Goal: Answer question/provide support: Share knowledge or assist other users

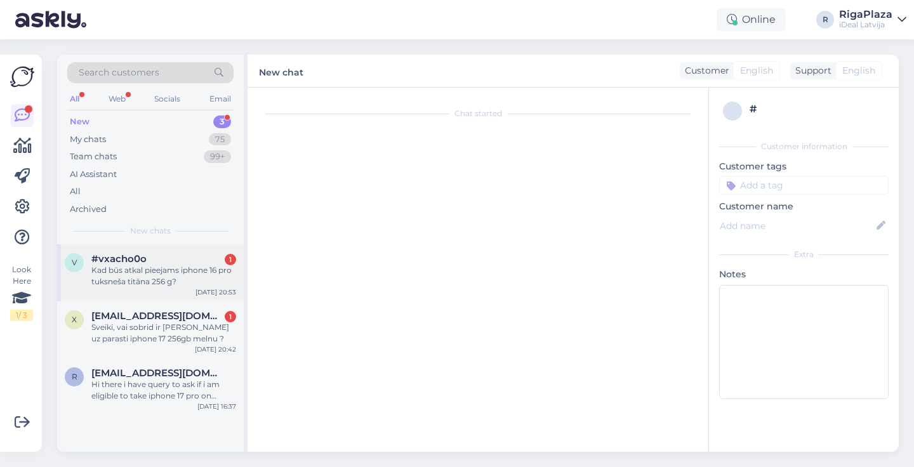
click at [201, 265] on div "Kad būs atkal pieejams iphone 16 pro tuksneša titāna 256 g?" at bounding box center [163, 276] width 145 height 23
click at [199, 335] on div "Sveiki, vai sobrid ir rinda uz parasti iphone 17 256gb melnu ?" at bounding box center [163, 333] width 145 height 23
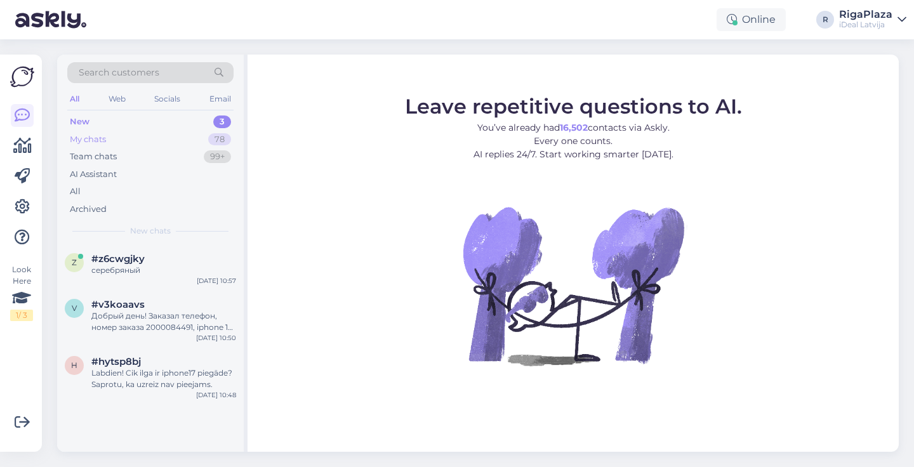
click at [220, 140] on div "78" at bounding box center [219, 139] width 23 height 13
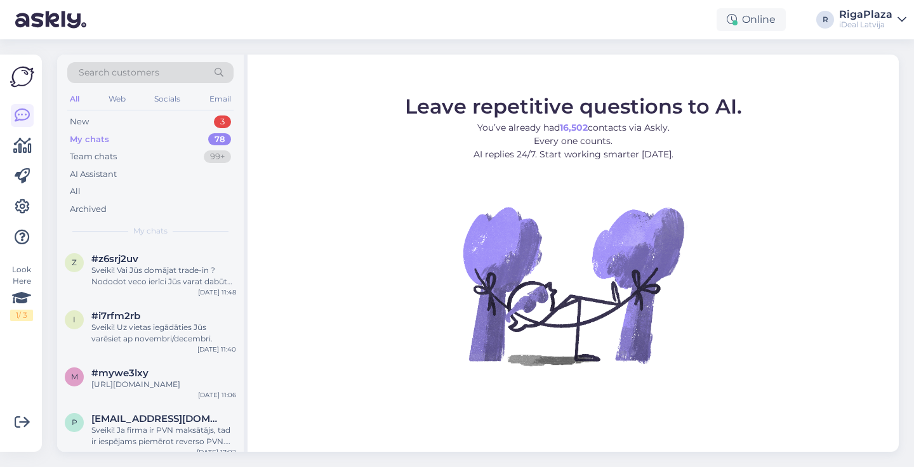
click at [230, 112] on div "Search customers All Web Socials Email New 3 My chats 78 Team chats 99+ AI Assi…" at bounding box center [150, 150] width 187 height 190
click at [221, 120] on div "3" at bounding box center [222, 121] width 17 height 13
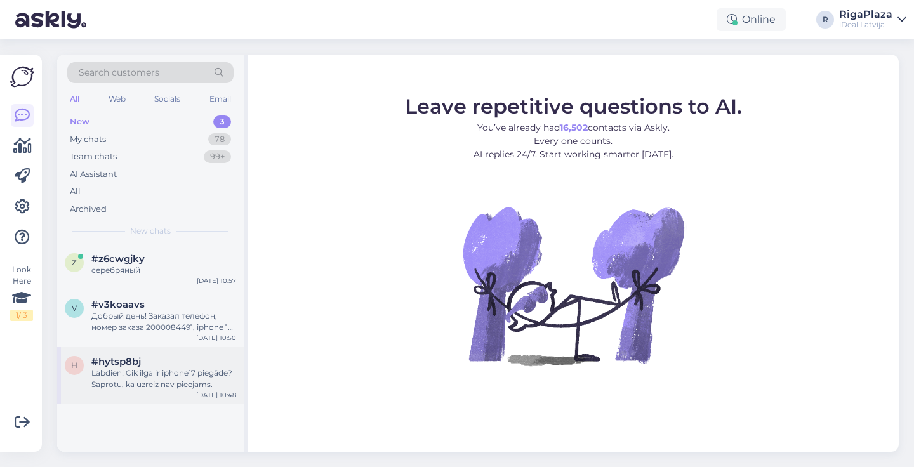
click at [148, 368] on div "Labdien! Cik ilga ir iphone17 piegāde? Saprotu, ka uzreiz nav pieejams." at bounding box center [163, 378] width 145 height 23
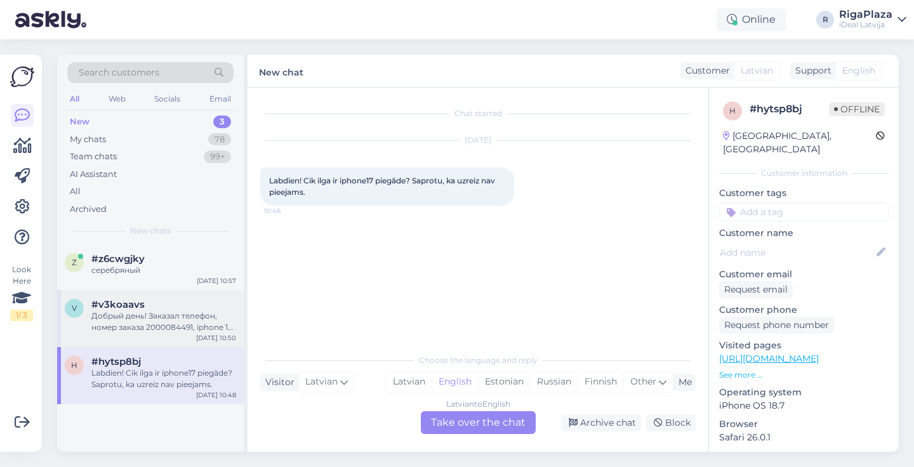
click at [166, 317] on div "Добрый день! Заказал телефон, номер заказа 2000084491, iphone 17 лавандовый. Но…" at bounding box center [163, 321] width 145 height 23
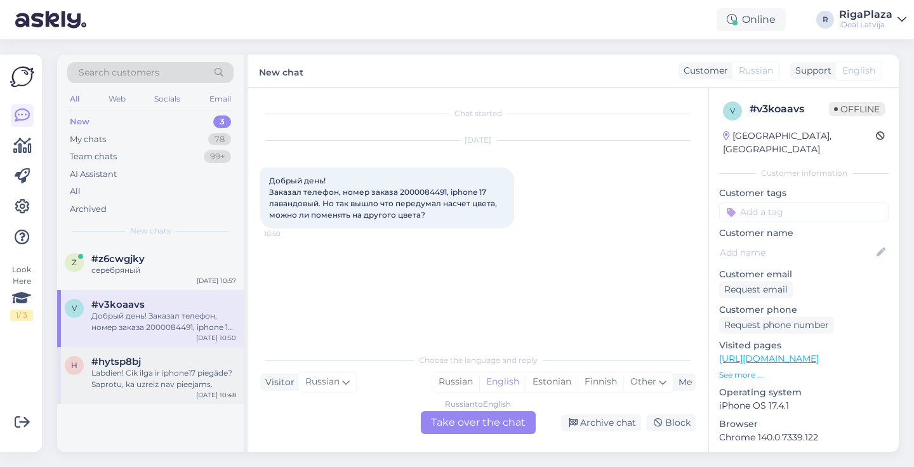
click at [163, 347] on div "h #hytsp8bj Labdien! Cik ilga ir iphone17 piegāde? Saprotu, ka uzreiz nav pieej…" at bounding box center [150, 375] width 187 height 57
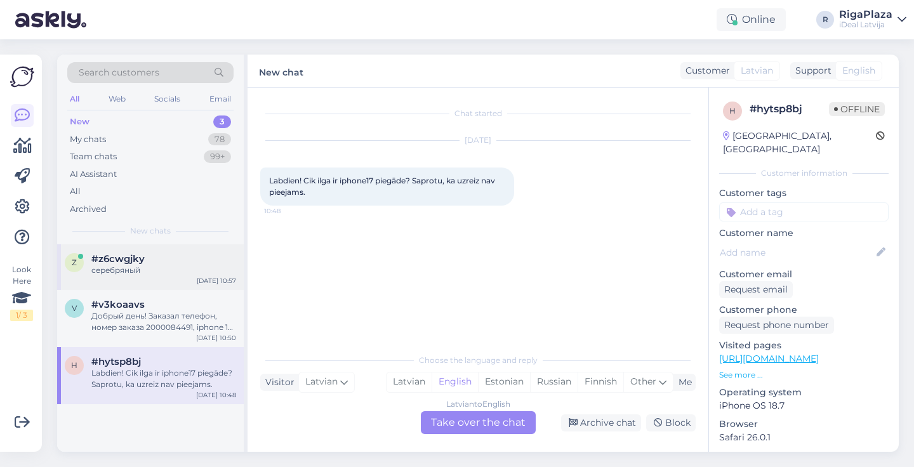
click at [189, 280] on div "z #z6cwgjky серебряный Oct 2 10:57" at bounding box center [150, 267] width 187 height 46
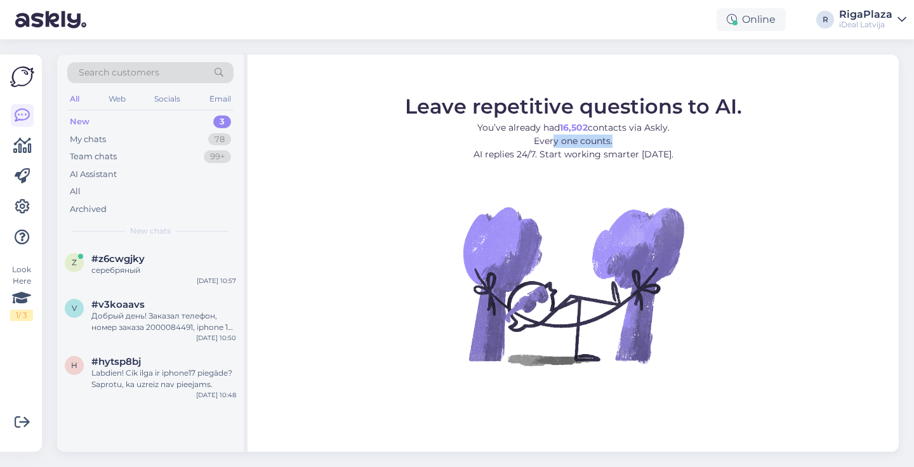
click at [681, 140] on p "You’ve already had 16,502 contacts via Askly. Every one counts. AI replies 24/7…" at bounding box center [573, 141] width 337 height 40
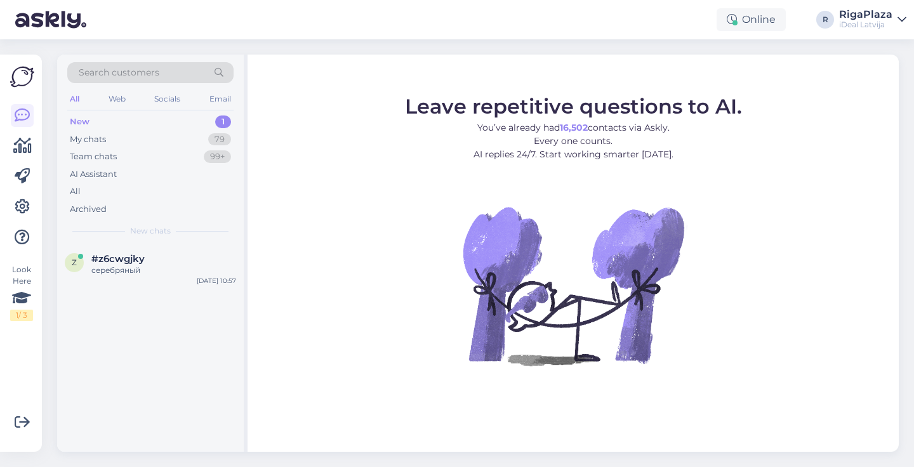
click at [200, 239] on div "Search customers All Web Socials Email New 1 My chats 79 Team chats 99+ AI Assi…" at bounding box center [150, 150] width 187 height 190
click at [194, 248] on div "z #z6cwgjky серебряный [DATE] 10:57" at bounding box center [150, 267] width 187 height 46
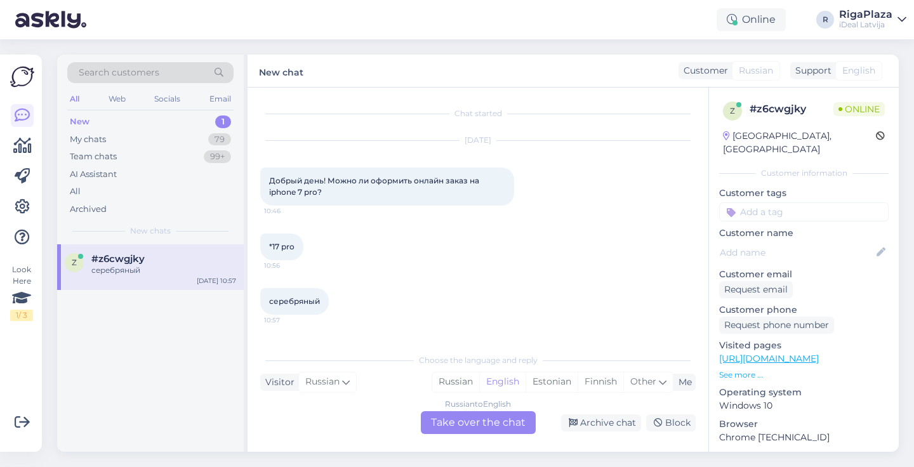
click at [474, 415] on div "Russian to English Take over the chat" at bounding box center [478, 422] width 115 height 23
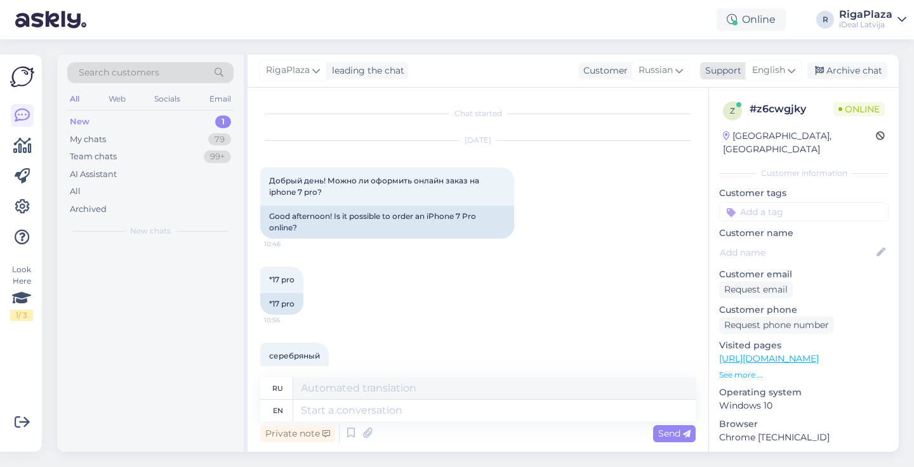
click at [765, 76] on span "English" at bounding box center [768, 70] width 33 height 14
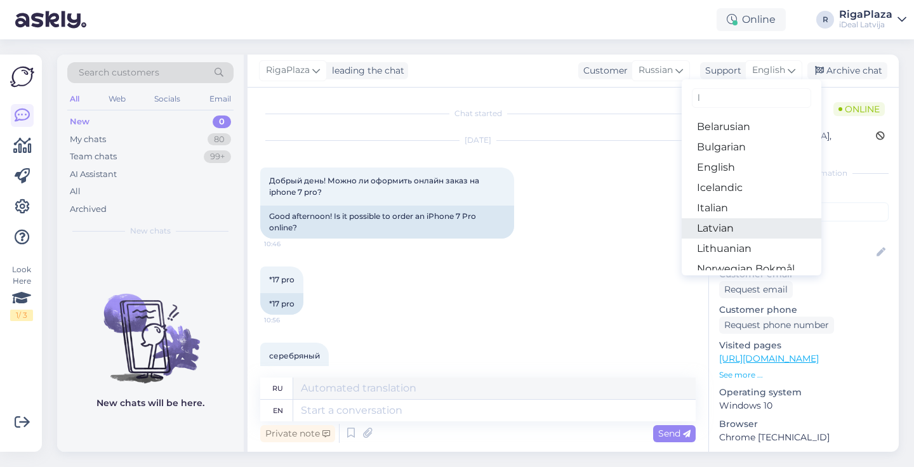
type input "l"
click at [723, 222] on link "Latvian" at bounding box center [751, 228] width 140 height 20
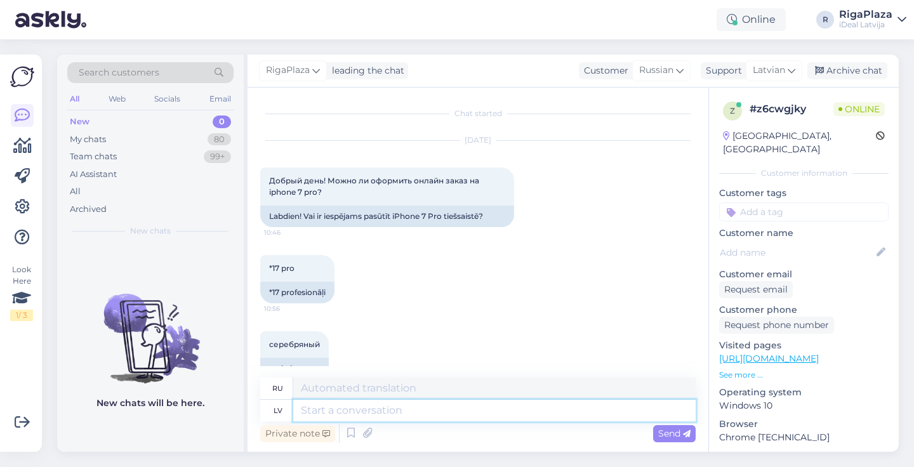
click at [418, 406] on textarea at bounding box center [494, 411] width 402 height 22
type textarea "S"
type textarea "l"
type textarea "Laba di"
type textarea "Хороший"
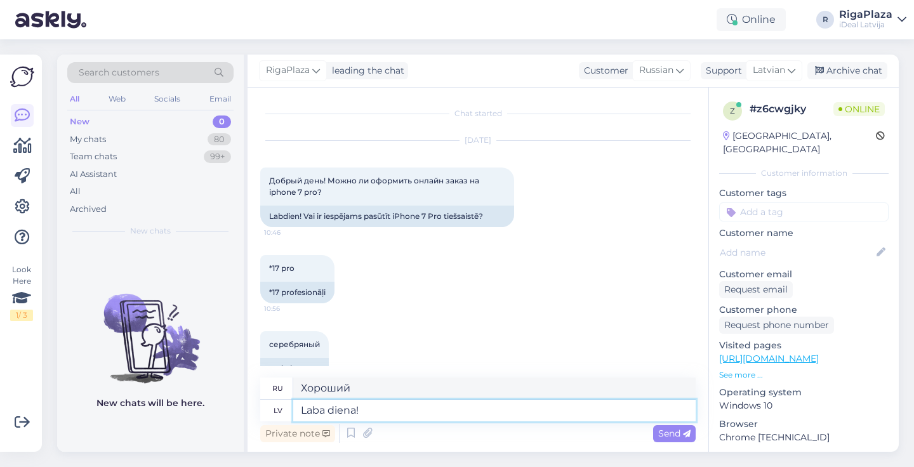
type textarea "Laba diena!"
type textarea "Добрый день!"
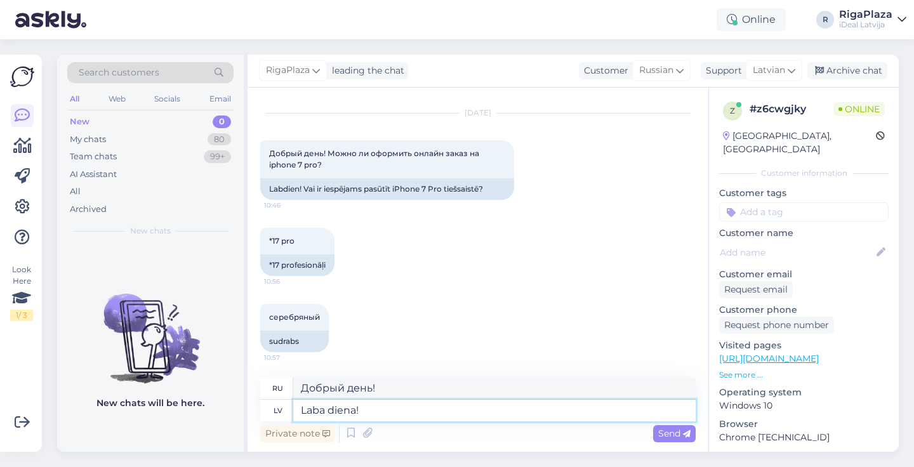
scroll to position [27, 0]
type textarea "Laba diena! Jā,"
type textarea "Добрый день! Да,"
type textarea "Laba diena! Jā, protams, ka"
type textarea "Добрый день! Да, конечно."
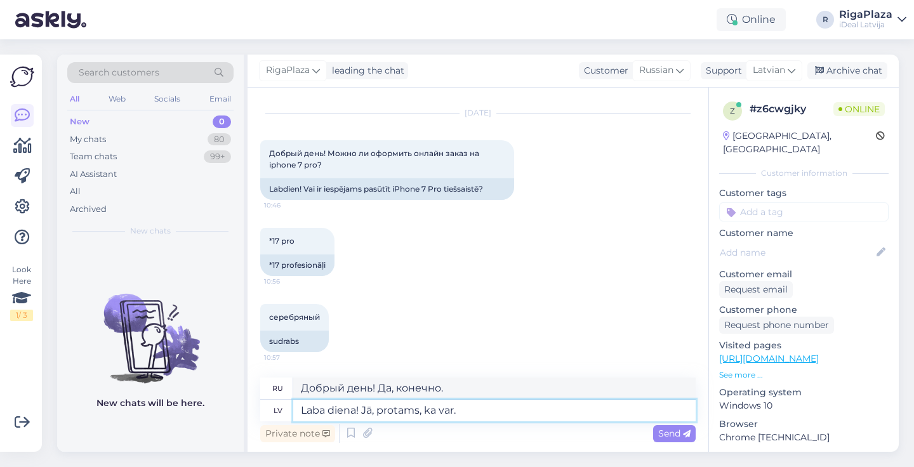
type textarea "Laba diena! Jā, protams, ka var."
type textarea "Добрый день! Да, конечно, можете."
type textarea "Laba diena! Jā, protams, ka var. Es v"
type textarea "Добрый день! Да, конечно, можете. Я"
type textarea "Laba diena! Jā, protams, ka var. Es varu"
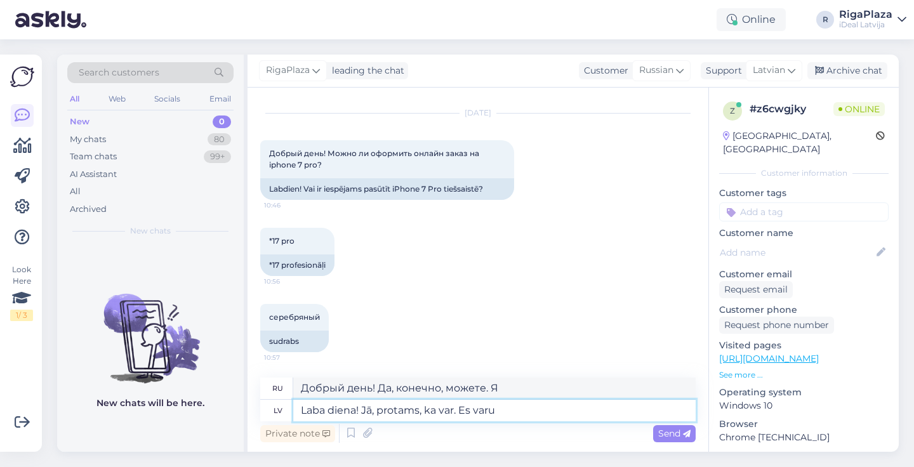
type textarea "Добрый день! Да, конечно, можете. Я могу."
type textarea "Laba diena! Jā, protams, ka var. Es varu Jums uz"
type textarea "Добрый день! Да, конечно. Я могу вам помочь."
type textarea "Laba diena! Jā, protams, ka var. Es varu Jums uztaisīt p"
type textarea "Добрый день! Да, конечно. Я могу это сделать для вас."
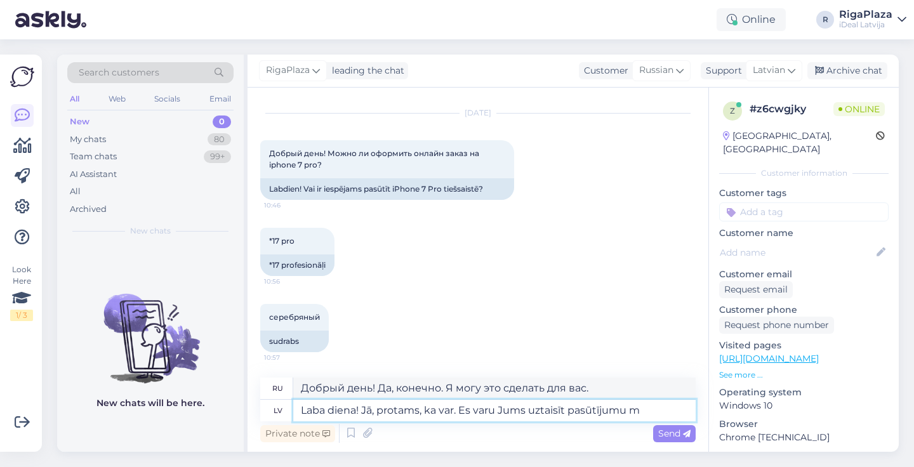
type textarea "Laba diena! Jā, protams, ka var. Es varu Jums uztaisīt pasūtījumu ma"
type textarea "Добрый день! Да, конечно. Я могу сделать для вас заказ."
type textarea "Laba diena! Jā, protams, ka var. Es varu Jums uztaisīt pasūtījumu manuāli"
type textarea "Добрый день! Да, конечно. Я могу сделать заказ вручную."
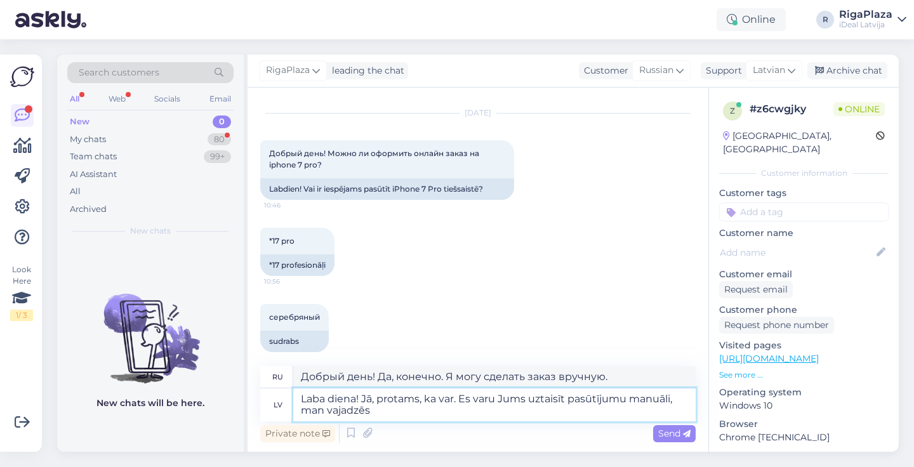
type textarea "Laba diena! Jā, protams, ka var. Es varu Jums uztaisīt pasūtījumu manuāli, man …"
type textarea "Добрый день! Да, конечно. Я могу сделать заказ вручную, мне нужно будет"
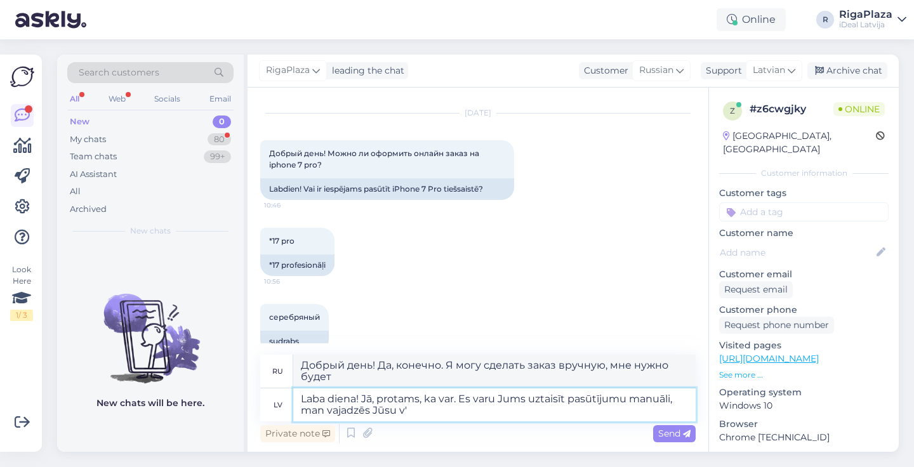
type textarea "Laba diena! Jā, protams, ka var. Es varu Jums uztaisīt pasūtījumu manuāli, man …"
type textarea "Добрый день! Да, конечно. Я могу сделать заказ вручную, мне нужны ваши данные."
type textarea "Laba diena! Jā, protams, ka var. Es varu Jums uztaisīt pasūtījumu manuāli, man …"
type textarea "Добрый день! Да, конечно. Я могу сделать заказ вручную, мне нужно ваше имя."
type textarea "Laba diena! Jā, protams, ka var. Es varu Jums uztaisīt pasūtījumu manuāli, man …"
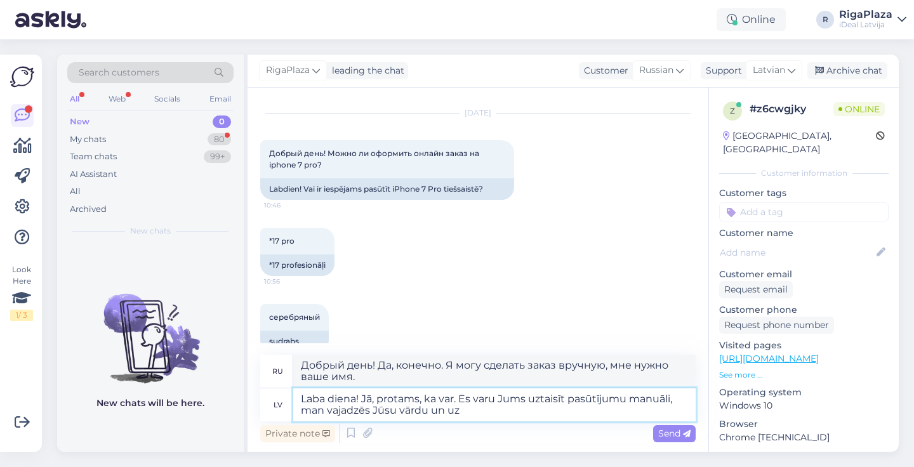
type textarea "Добрый день! Да, конечно. Я могу сделать заказ вручную. Мне нужно ваше имя и"
type textarea "Laba diena! Jā, protams, ka var. Es varu Jums uztaisīt pasūtījumu manuāli, man …"
type textarea "Добрый день! Да, конечно. Я могу сделать заказ вручную. Мне нужны ваше имя и фа…"
type textarea "Laba diena! Jā, protams, ka var. Es varu Jums uztaisīt pasūtījumu manuāli, man …"
type textarea "Добрый день! Да, конечно. Я могу сделать заказ вручную. Мне понадобятся ваше им…"
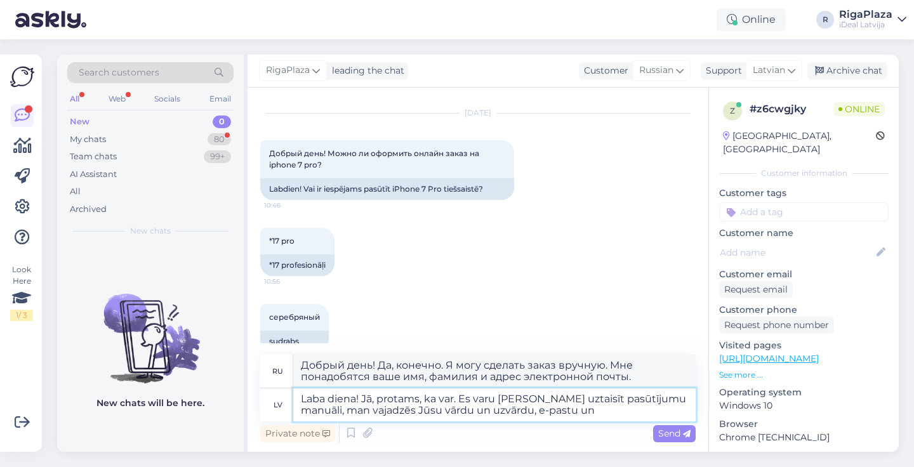
type textarea "Laba diena! Jā, protams, ka var. Es varu Jums uztaisīt pasūtījumu manuāli, man …"
type textarea "Добрый день! Да, конечно. Я могу сделать заказ вручную. Мне понадобятся ваши им…"
type textarea "Laba diena! Jā, protams, ka var. Es varu Jums uztaisīt pasūtījumu manuāli, man …"
type textarea "Добрый день! Да, конечно. Я могу оформить заказ вручную. Мне понадобятся ваши и…"
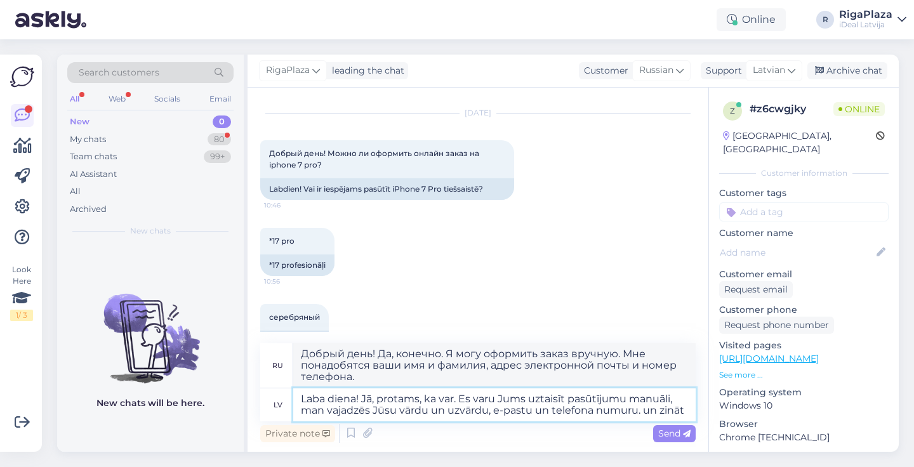
type textarea "Laba diena! Jā, protams, ka var. Es varu Jums uztaisīt pasūtījumu manuāli, man …"
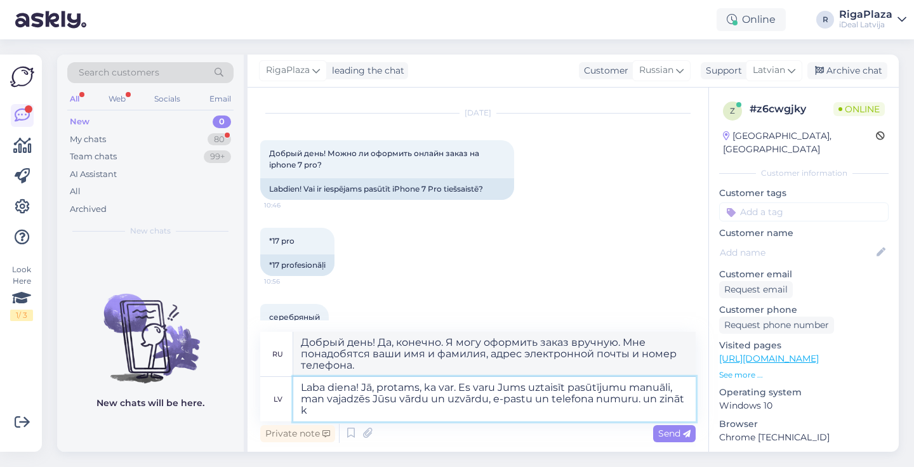
type textarea "Добрый день! Да, конечно. Я могу сделать заказ вручную. Мне понадобятся ваши им…"
type textarea "Laba diena! Jā, protams, ka var. Es varu Jums uztaisīt pasūtījumu manuāli, man …"
type textarea "Добрый день! Да, конечно. Я могу сделать вам заказ вручную. Мне нужны ваши имя …"
type textarea "Laba diena! Jā, protams, ka var. Es varu Jums uztaisīt pasūtījumu manuāli, man …"
type textarea "Добрый день! Да, конечно. Я могу сделать заказ вручную. Мне нужны ваши имя и фа…"
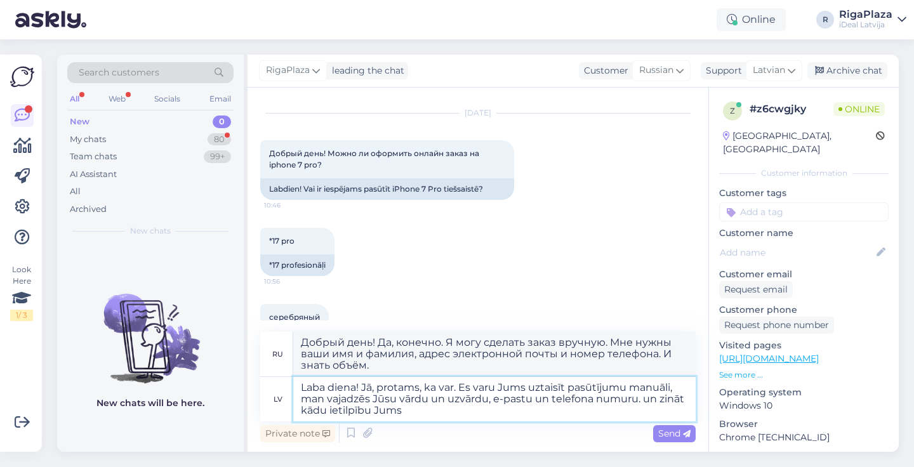
type textarea "Laba diena! Jā, protams, ka var. Es varu Jums uztaisīt pasūtījumu manuāli, man …"
type textarea "Добрый день! Да, конечно. Я могу сделать заказ вручную. Мне нужны ваши имя и фа…"
type textarea "Laba diena! Jā, protams, ka var. Es varu Jums uztaisīt pasūtījumu manuāli, man …"
type textarea "Добрый день! Да, конечно. Я могу сделать заказ вручную. Мне нужны ваши имя и фа…"
type textarea "Laba diena! Jā, protams, ka var. Es varu Jums uztaisīt pasūtījumu manuāli, man …"
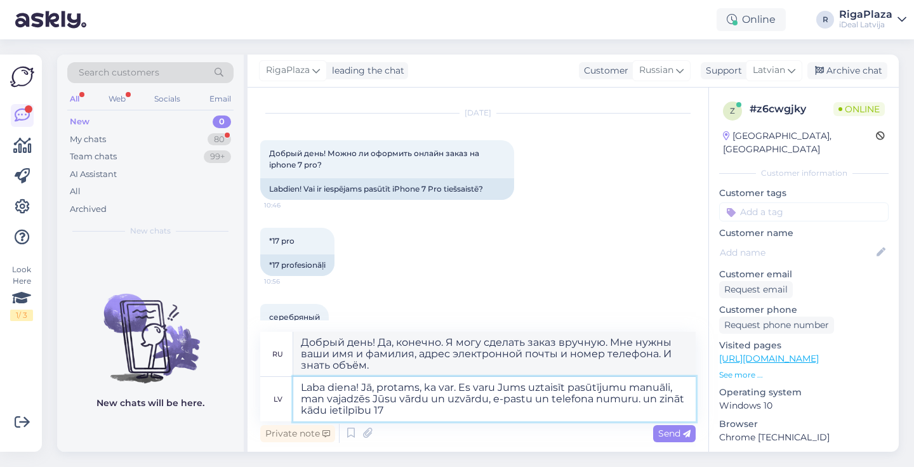
type textarea "Добрый день! Да, конечно. Я могу сделать заказ вручную. Мне нужны ваши имя и фа…"
type textarea "Laba diena! Jā, protams, ka var. Es varu Jums uztaisīt pasūtījumu manuāli, man …"
type textarea "Добрый день! Да, конечно. Я могу оформить заказ вручную. Мне нужны ваши имя и ф…"
type textarea "Laba diena! Jā, protams, ka var. Es varu Jums uztaisīt pasūtījumu manuāli, man …"
type textarea "Добрый день! Да, конечно. Я могу сделать заказ вручную. Мне нужны ваши имя и фа…"
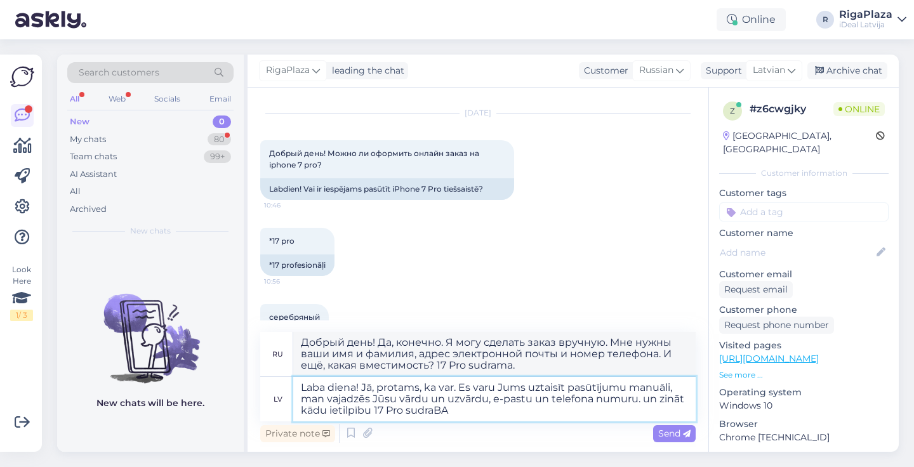
type textarea "Laba diena! Jā, protams, ka var. Es varu Jums uztaisīt pasūtījumu manuāli, man …"
type textarea "Добрый день! Да, конечно. Я могу оформить заказ вручную. Мне нужны ваши имя и ф…"
type textarea "Laba diena! Jā, protams, ka var. Es varu Jums uztaisīt pasūtījumu manuāli, man …"
type textarea "Добрый день! Да, конечно. Я могу оформить заказ вручную. Мне нужны ваши имя и ф…"
type textarea "Laba diena! Jā, protams, ka var. Es varu Jums uztaisīt pasūtījumu manuāli, man …"
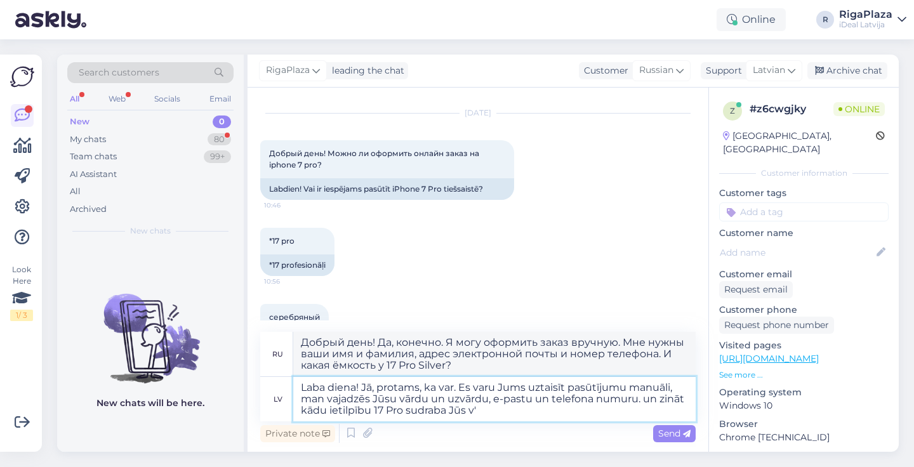
type textarea "Добрый день! Да, конечно. Я могу сделать заказ вручную. Мне нужны ваши имя и фа…"
type textarea "Laba diena! Jā, protams, ka var. Es varu Jums uztaisīt pasūtījumu manuāli, man …"
type textarea "Добрый день! Да, конечно. Я могу оформить заказ вручную. Мне нужны ваши имя и ф…"
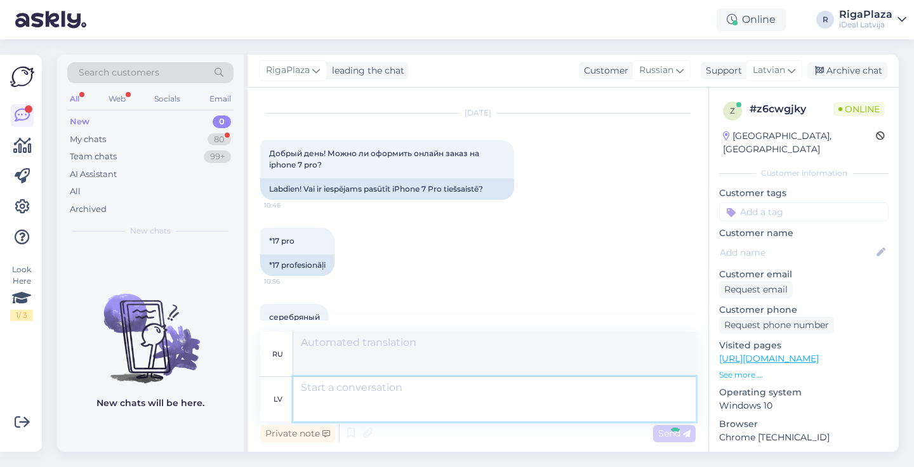
scroll to position [218, 0]
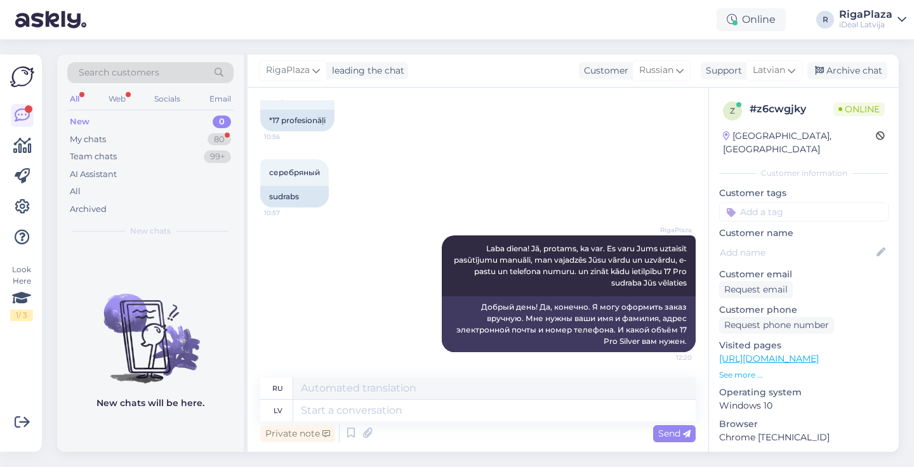
click at [201, 124] on div "New 0" at bounding box center [150, 122] width 166 height 18
click at [200, 135] on div "My chats 80" at bounding box center [150, 140] width 166 height 18
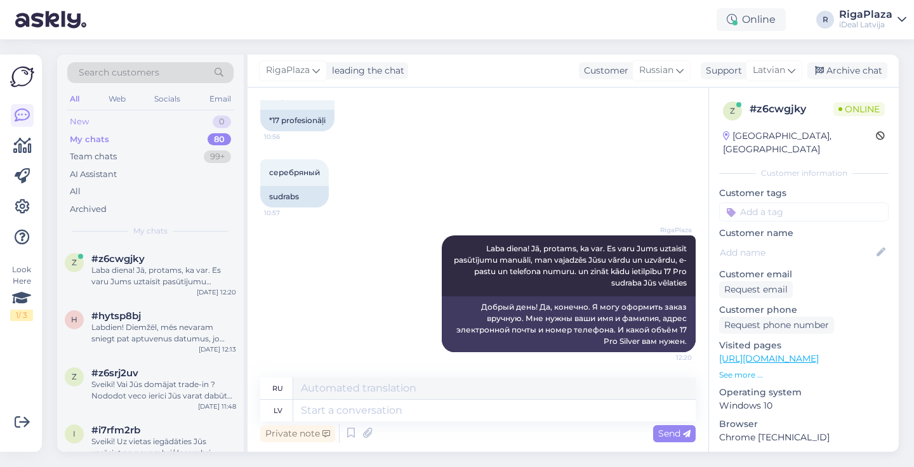
click at [218, 123] on div "0" at bounding box center [222, 121] width 18 height 13
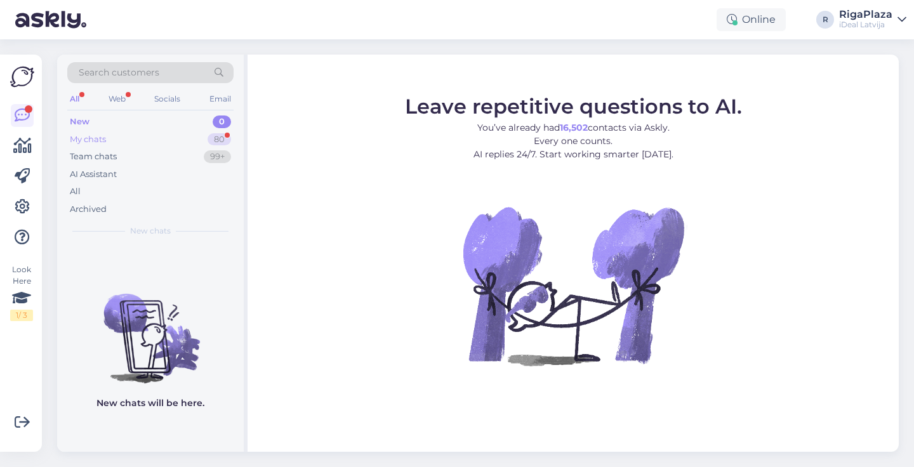
click at [204, 140] on div "My chats 80" at bounding box center [150, 140] width 166 height 18
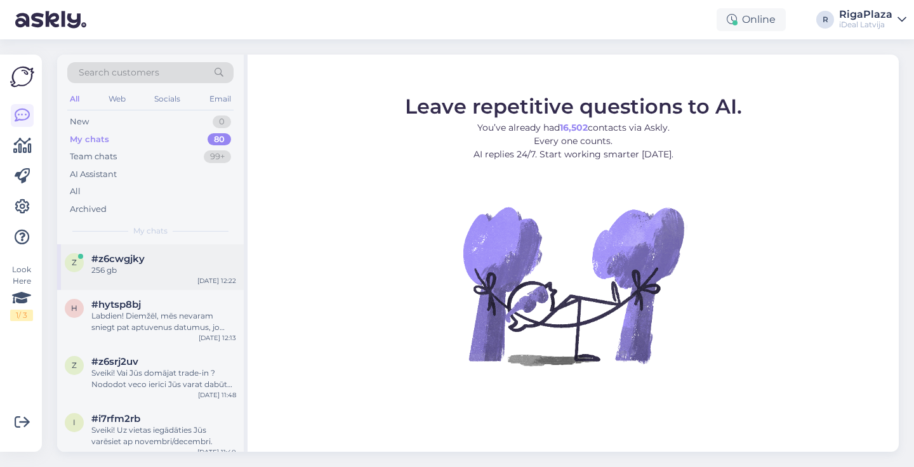
click at [162, 284] on div "z #z6cwgjky 256 gb Oct 2 12:22" at bounding box center [150, 267] width 187 height 46
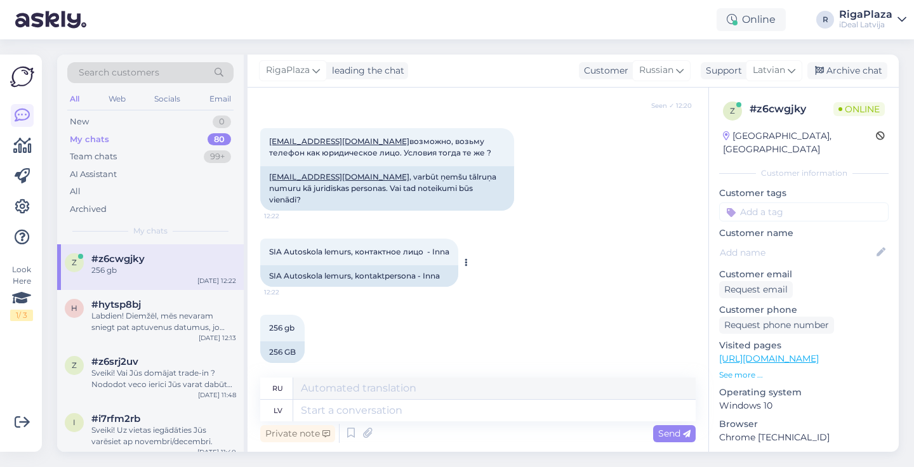
scroll to position [423, 0]
drag, startPoint x: 267, startPoint y: 238, endPoint x: 348, endPoint y: 242, distance: 81.3
click at [348, 242] on div "SIA Autoskola lemurs, контактное лицо - Inna 12:22" at bounding box center [359, 252] width 198 height 27
copy span "SIA Autoskola lemur"
drag, startPoint x: 270, startPoint y: 177, endPoint x: 298, endPoint y: 177, distance: 28.6
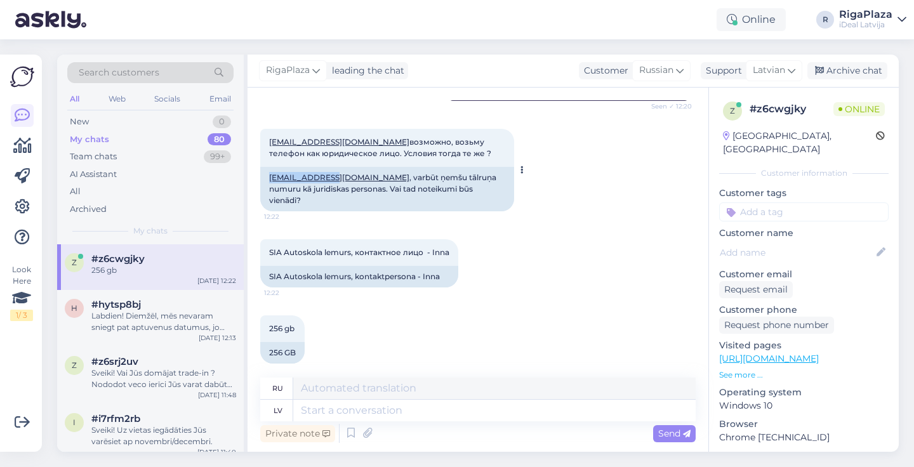
drag, startPoint x: 267, startPoint y: 176, endPoint x: 327, endPoint y: 178, distance: 59.7
click at [327, 178] on div "info@lemurs.lv , varbūt ņemšu tālruņa numuru kā juridiskas personas. Vai tad no…" at bounding box center [387, 189] width 254 height 44
copy link "[EMAIL_ADDRESS][DOMAIN_NAME]"
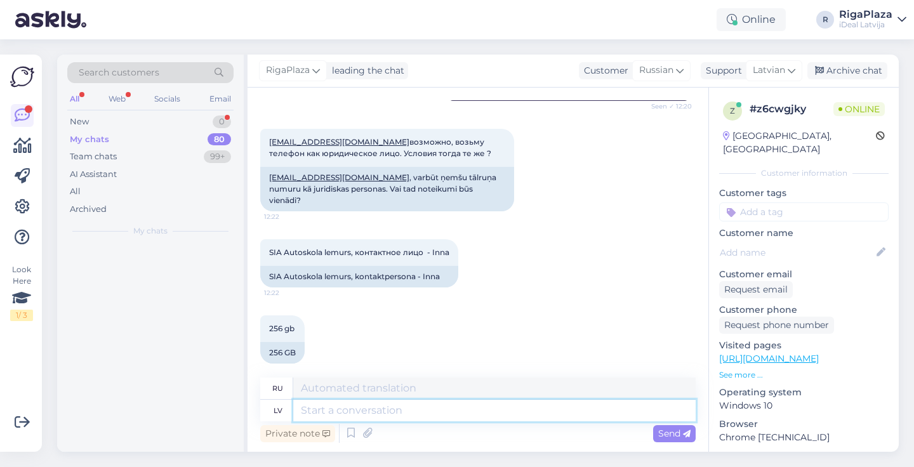
click at [424, 421] on textarea at bounding box center [494, 411] width 402 height 22
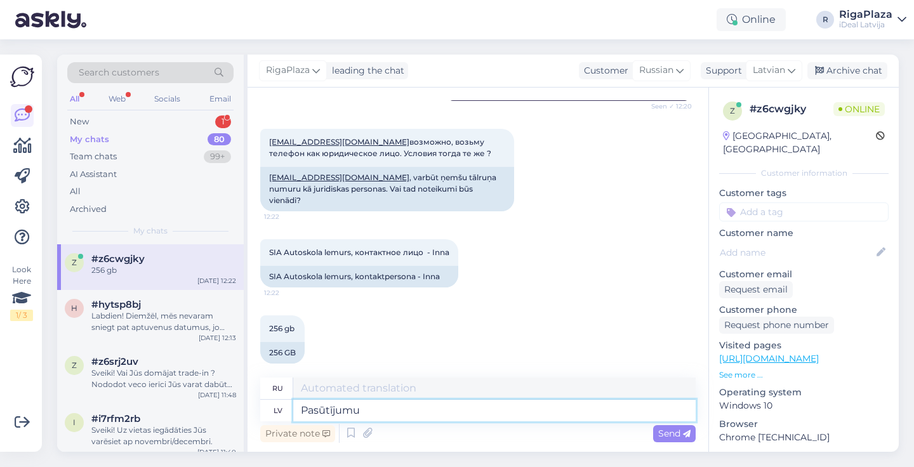
type textarea "Pasūtījumu i"
type textarea "Заказ"
type textarea "Pasūtījumu reģistrē3ju"
type textarea "Я зарегистрировал заказ."
type textarea "Pasūtījumu reģistrēju un no"
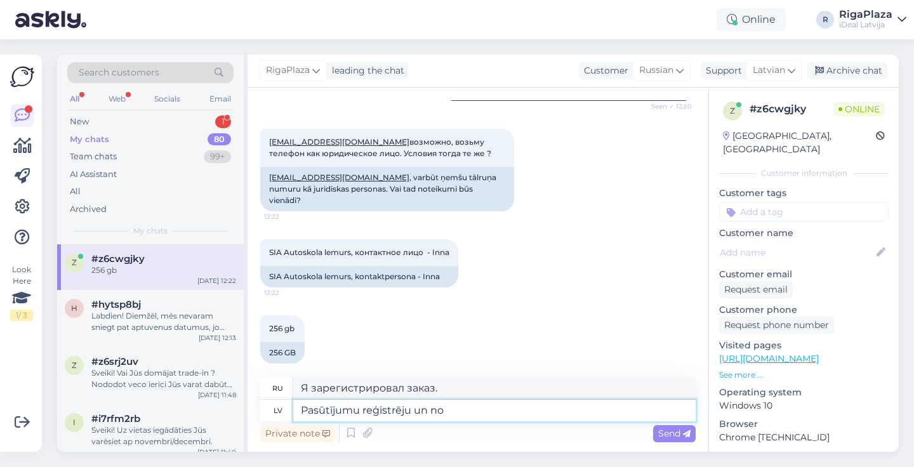
type textarea "Я зарегистрировал заказ и"
type textarea "Pasūtījumu reģistrēju un nosūtīju"
type textarea "Я зарегистрировался и отправил заказ."
type textarea "Pasūtījumu reģistrēju un [DEMOGRAPHIC_DATA] e-pastā"
type textarea "Я оформил заказ и отправил его по электронной почте."
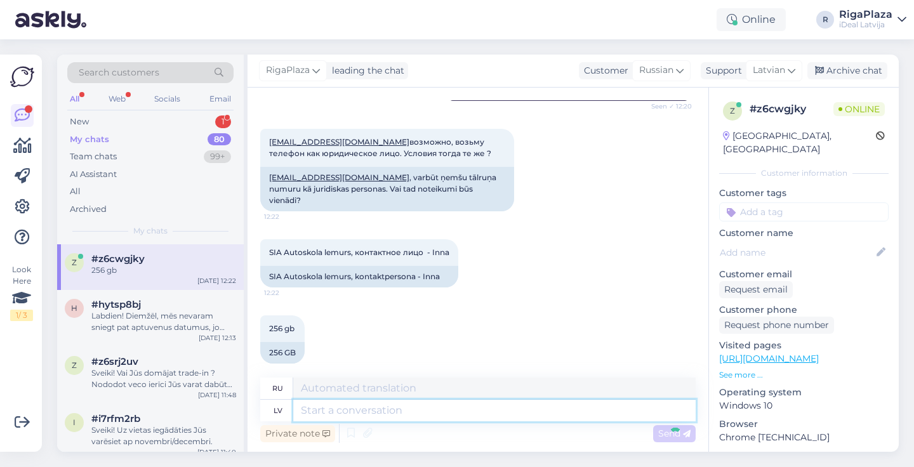
scroll to position [499, 0]
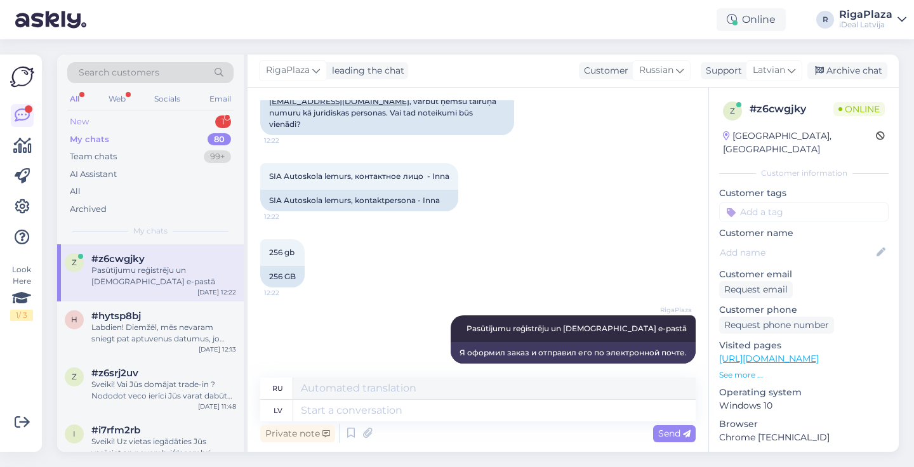
click at [197, 116] on div "New 1" at bounding box center [150, 122] width 166 height 18
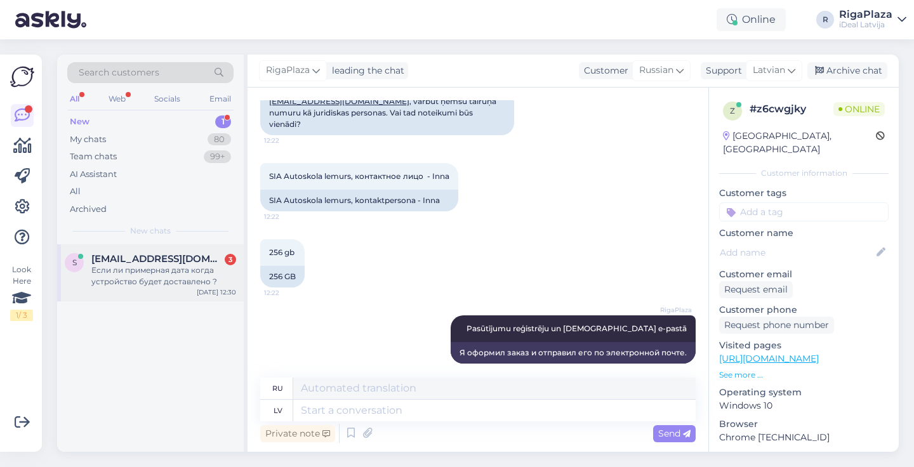
click at [159, 257] on span "[EMAIL_ADDRESS][DOMAIN_NAME]" at bounding box center [157, 258] width 132 height 11
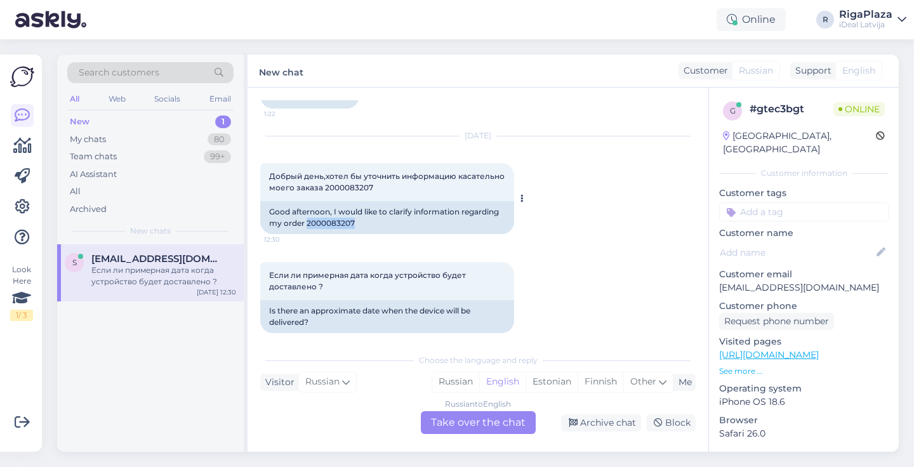
drag, startPoint x: 307, startPoint y: 210, endPoint x: 355, endPoint y: 211, distance: 48.2
click at [355, 211] on div "Good afternoon, I would like to clarify information regarding my order 20000832…" at bounding box center [387, 217] width 254 height 33
copy div "2000083207"
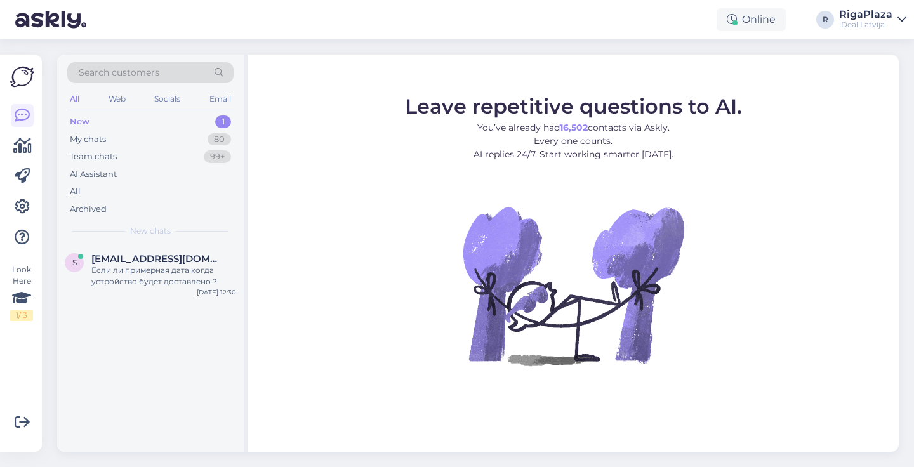
click at [459, 1] on div "Online R RigaPlaza iDeal [GEOGRAPHIC_DATA]" at bounding box center [457, 19] width 914 height 39
click at [229, 138] on div "80" at bounding box center [218, 139] width 23 height 13
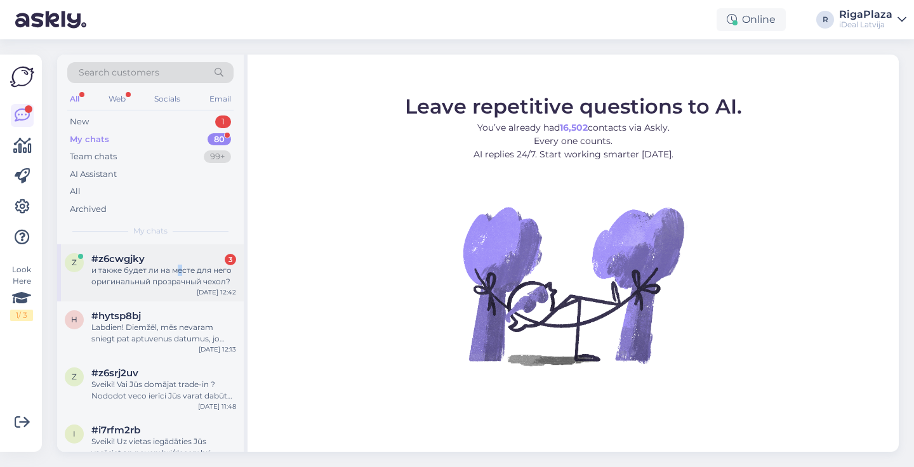
click at [180, 267] on div "и также будет ли на месте для него оригинальный прозрачный чехол?" at bounding box center [163, 276] width 145 height 23
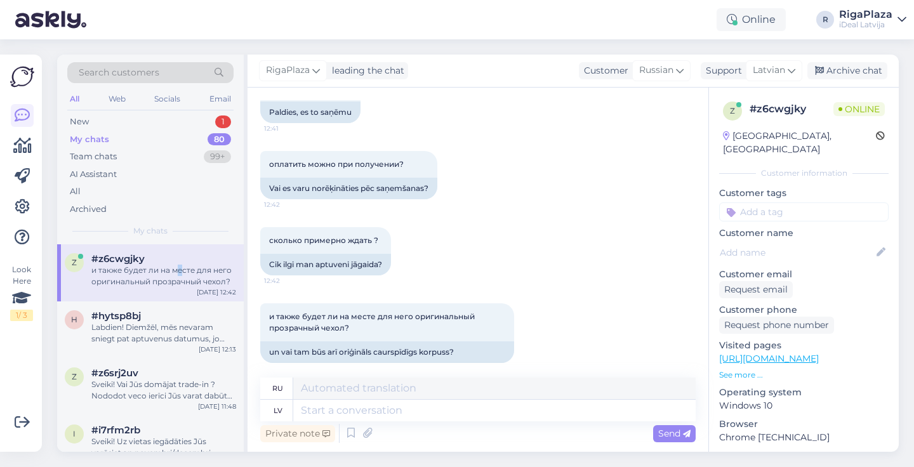
scroll to position [815, 0]
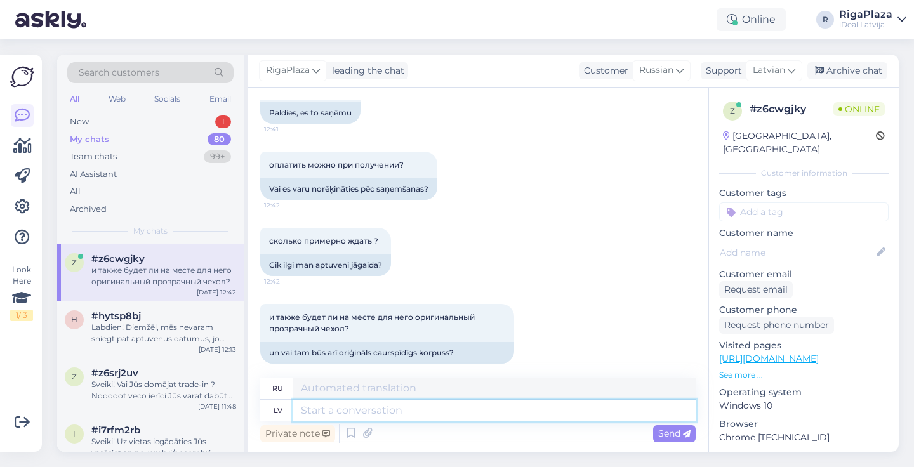
click at [438, 412] on textarea at bounding box center [494, 411] width 402 height 22
type textarea "S"
type textarea "Jā, p"
type textarea "Да,"
type textarea "Jā, protams"
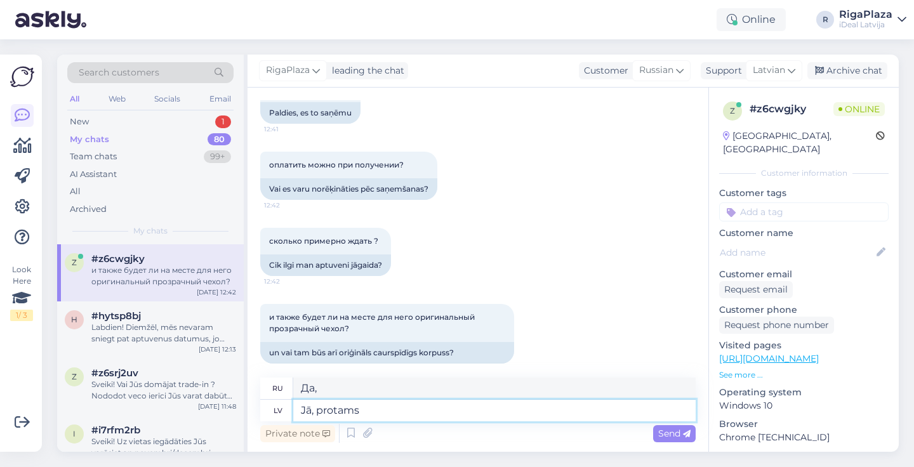
type textarea "Да, конечно"
type textarea "Jā, protams,"
type textarea "Да, конечно."
type textarea "Jā, protams, variet"
type textarea "Да, конечно, можете."
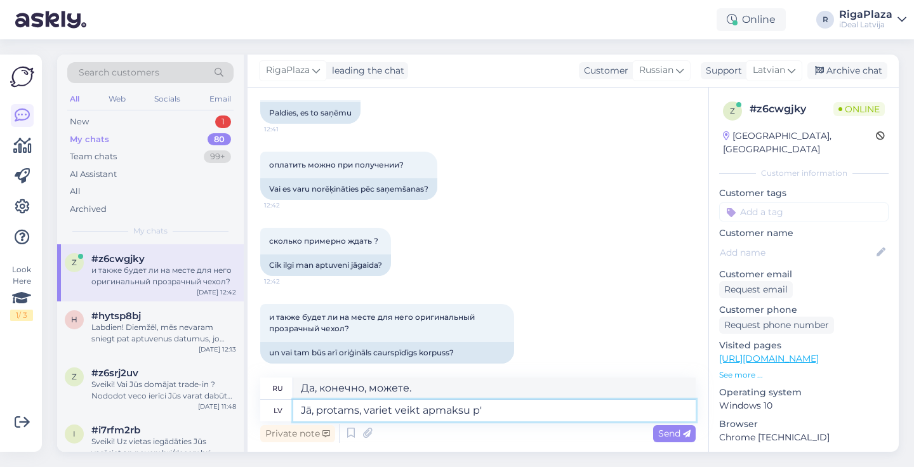
type textarea "Jā, protams, variet veikt apmaksu pē"
type textarea "Да, конечно, вы можете произвести оплату."
type textarea "Jā, protams, variet veikt apmaksu pēc t"
type textarea "Да, конечно, вы можете сделать оплату"
type textarea "Jā, protams, variet veikt apmaksu pēc tam u"
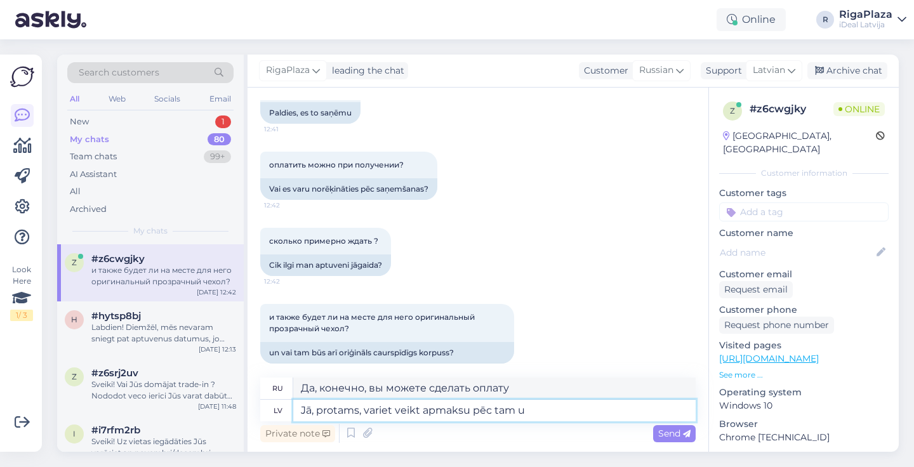
type textarea "Да, конечно, вы можете заплатить позже."
type textarea "Jā, protams, variet veikt apmaksu pēc tam un iesp"
type textarea "Да, конечно, вы можете заплатить позже и"
type textarea "Jā, protams, variet veikt apmaksu pēc tam un iespējams k"
type textarea "Да, конечно, вы можете сделать оплату позже, и это возможно."
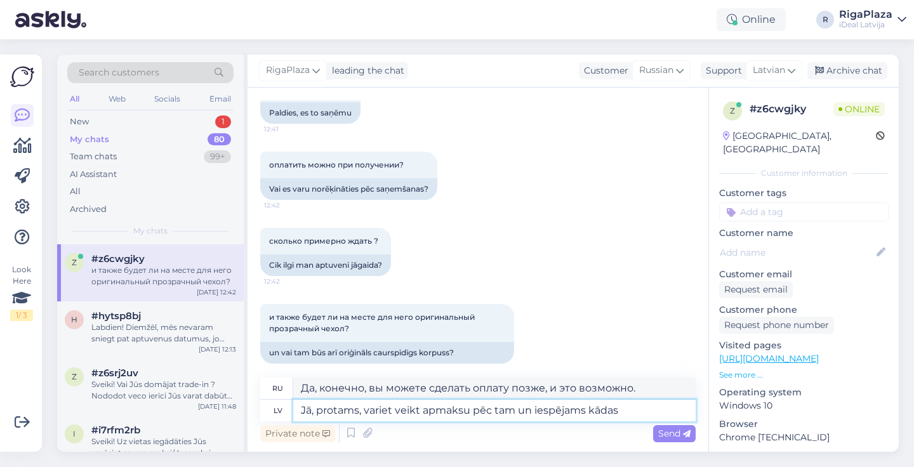
type textarea "Jā, protams, variet veikt apmaksu pēc tam un iespējams kādas"
type textarea "Да, конечно, вы можете сделать оплату позже и, возможно, некоторые"
type textarea "Jā, protams, variet veikt apmaksu pēc tam un iespējams kādas 2-4"
type textarea "Да, конечно, вы можете сделать оплату позже, и это, вероятно, займет около 2-4 …"
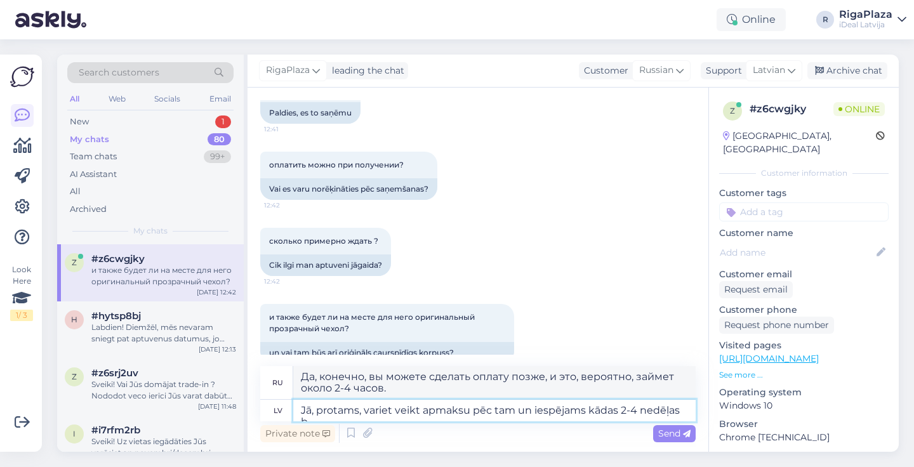
type textarea "Jā, protams, variet veikt apmaksu pēc tam un iespējams kādas 2-4 nedēļas b'"
type textarea "Да, конечно, вы можете произвести оплату позже, и это, вероятно, займет около 2…"
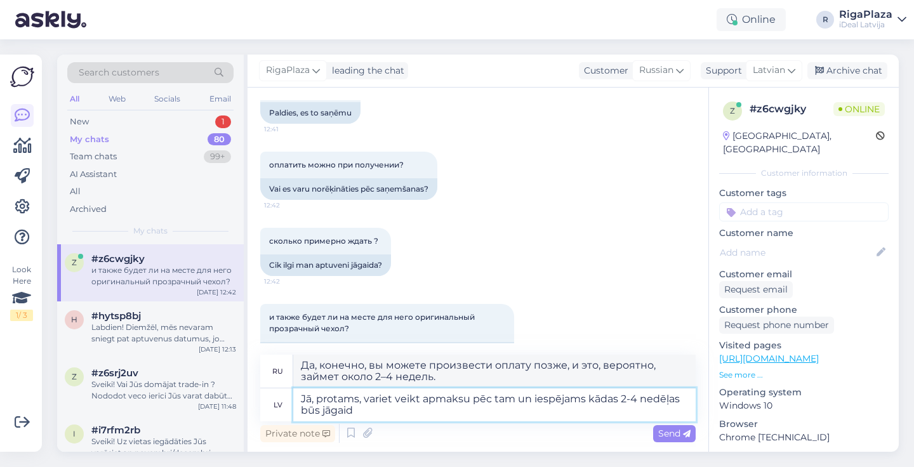
type textarea "Jā, protams, variet veikt apmaksu pēc tam un iespējams kādas 2-4 nedēļas būs jā…"
type textarea "Да, конечно, вы можете произвести оплату позже, и вам, возможно, придется подож…"
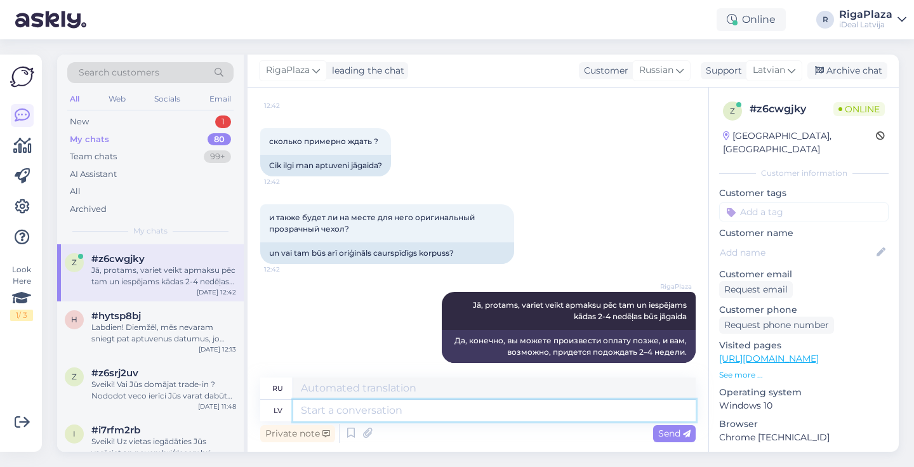
scroll to position [914, 0]
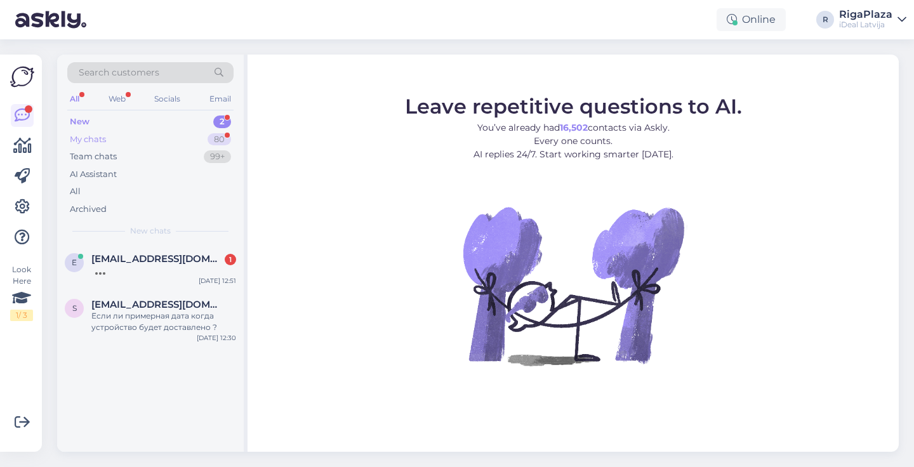
click at [214, 141] on div "80" at bounding box center [218, 139] width 23 height 13
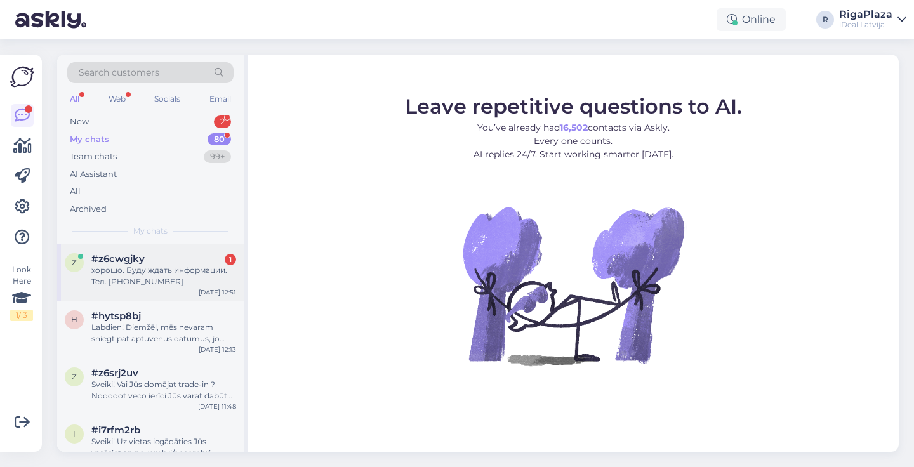
click at [185, 253] on div "#z6cwgjky 1" at bounding box center [163, 258] width 145 height 11
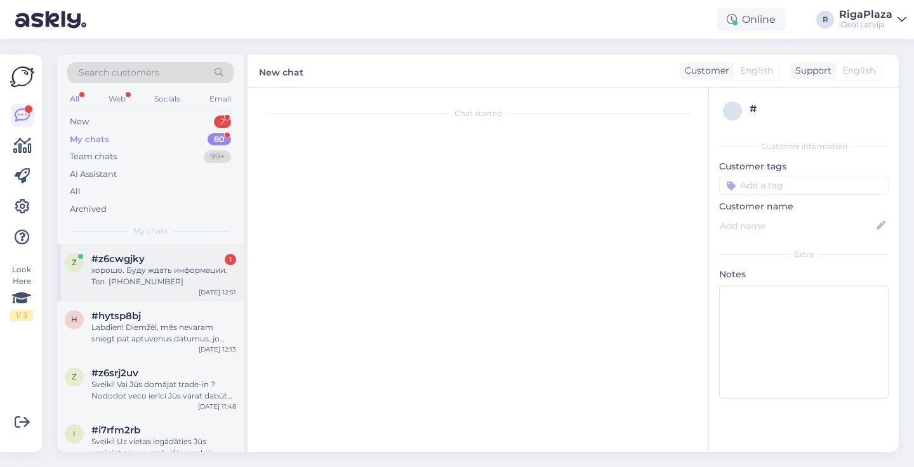
scroll to position [990, 0]
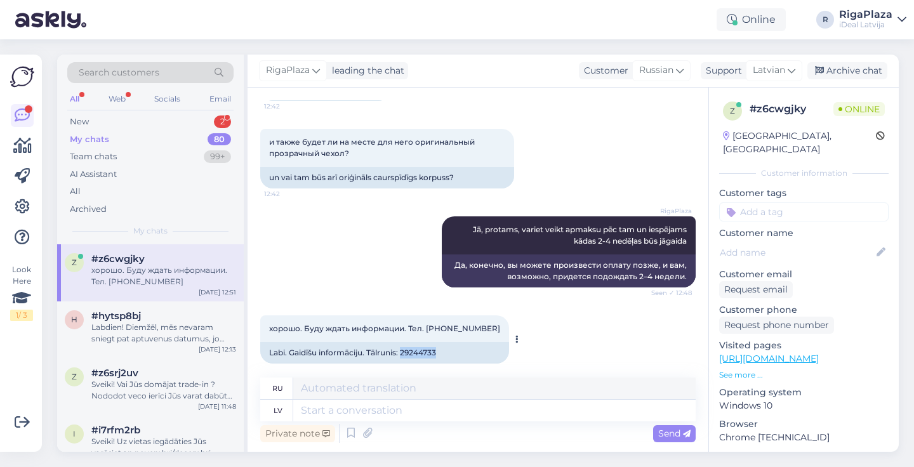
drag, startPoint x: 402, startPoint y: 340, endPoint x: 440, endPoint y: 343, distance: 38.2
click at [441, 343] on div "Labi. Gaidīšu informāciju. Tālrunis: 29244733" at bounding box center [384, 353] width 249 height 22
copy div "29244733"
click at [565, 310] on div "хорошо. Буду ждать информации. Тел. 29244733 12:51 Labi. Gaidīšu informāciju. T…" at bounding box center [477, 339] width 435 height 76
click at [217, 119] on div "3" at bounding box center [222, 121] width 17 height 13
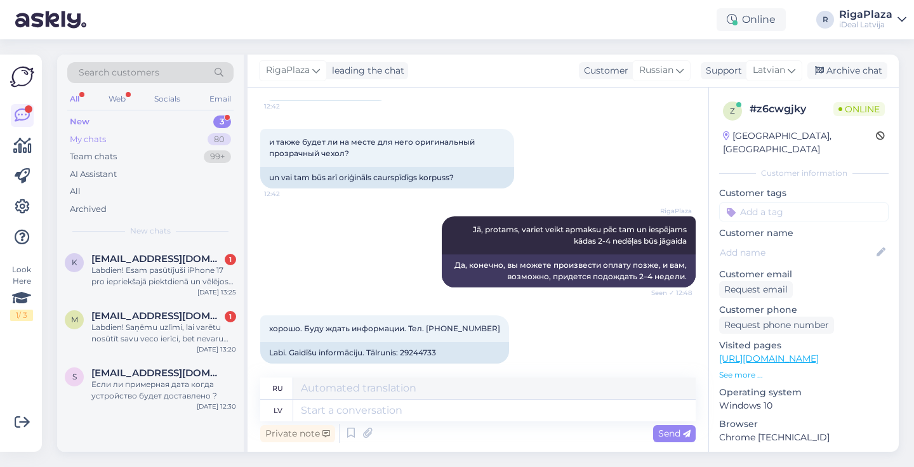
click at [180, 136] on div "My chats 80" at bounding box center [150, 140] width 166 height 18
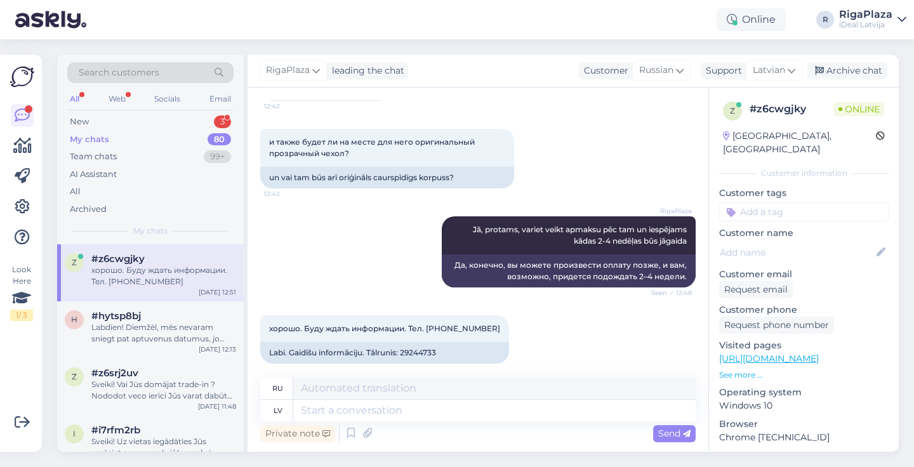
click at [176, 260] on div "#z6cwgjky" at bounding box center [163, 258] width 145 height 11
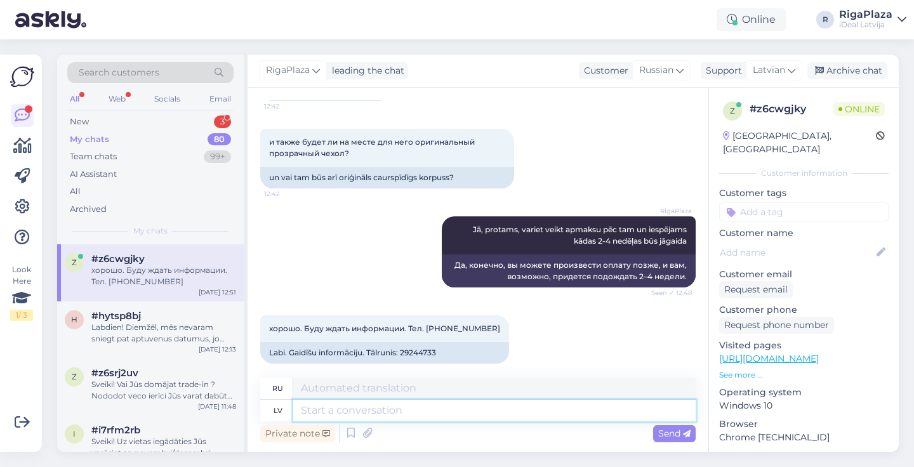
click at [339, 419] on textarea at bounding box center [494, 411] width 402 height 22
type textarea "Tikai app"
type textarea "Только"
type textarea "Tikai apple C"
type textarea "Только Apple"
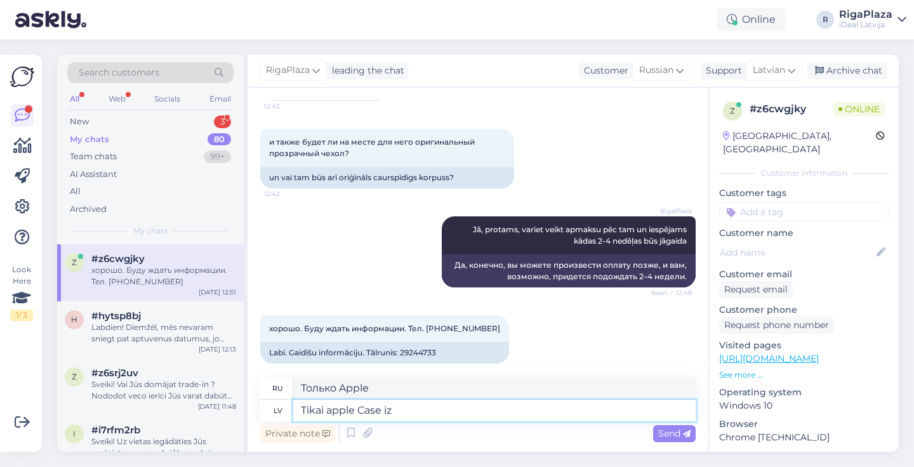
type textarea "Tikai apple Case izs"
type textarea "Только чехол Apple"
type textarea "Tikai apple Case izskatīsies š"
type textarea "Только чехол Apple будет выглядеть"
type textarea "Tikai apple Case izskatīsies šādi,"
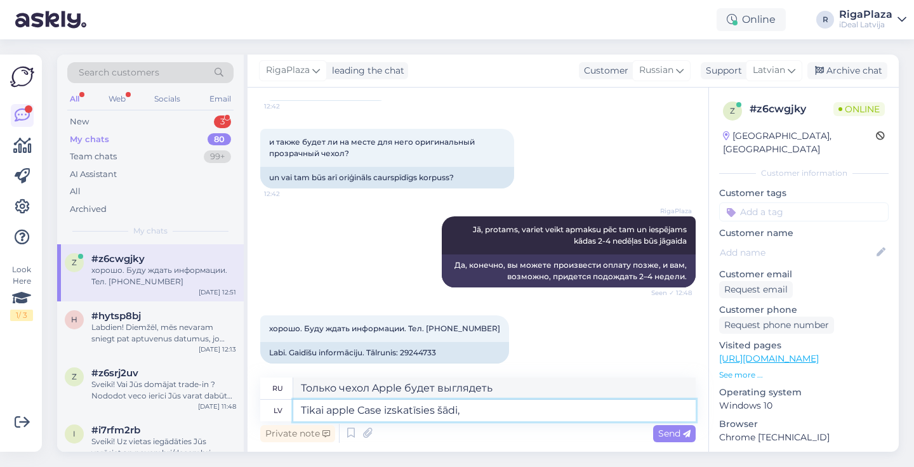
type textarea "Только чехол Apple будет выглядеть так,"
type textarea "Tikai apple Case izskatīsies šādi, tas n"
type textarea "Только чехол от Apple будет выглядеть так, он"
type textarea "Tikai apple Case izskatīsies šādi, tas nebūs vis"
type textarea "Только чехол для Apple будет выглядеть так, он не будет"
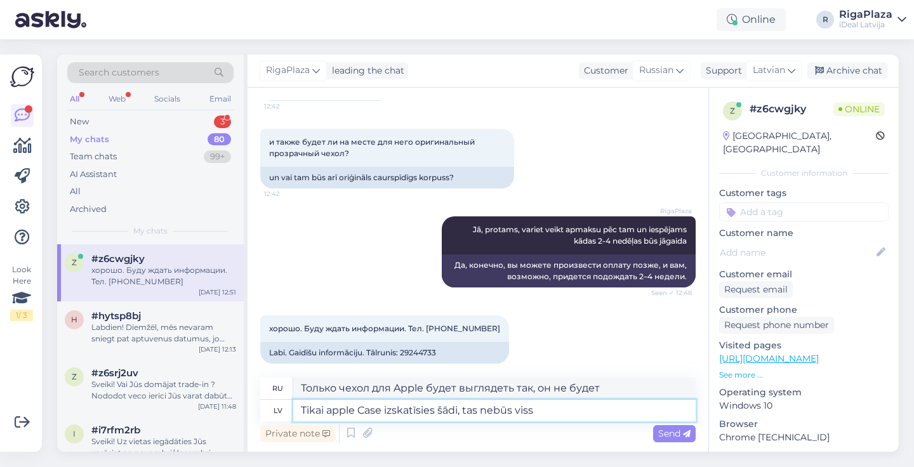
type textarea "Tikai apple Case izskatīsies šādi, tas nebūs viss c"
type textarea "Только чехол от Apple будет выглядеть так, и это еще не все."
type textarea "Tikai apple Case izskatīsies šādi, tas nebūs viss caurspīdigs, bet"
type textarea "Только чехол для Apple будет выглядеть вот так, он не будет полностью прозрачны…"
type textarea "Tikai apple Case izskatīsies šādi, tas nebūs viss caurspīdigs, bet ga"
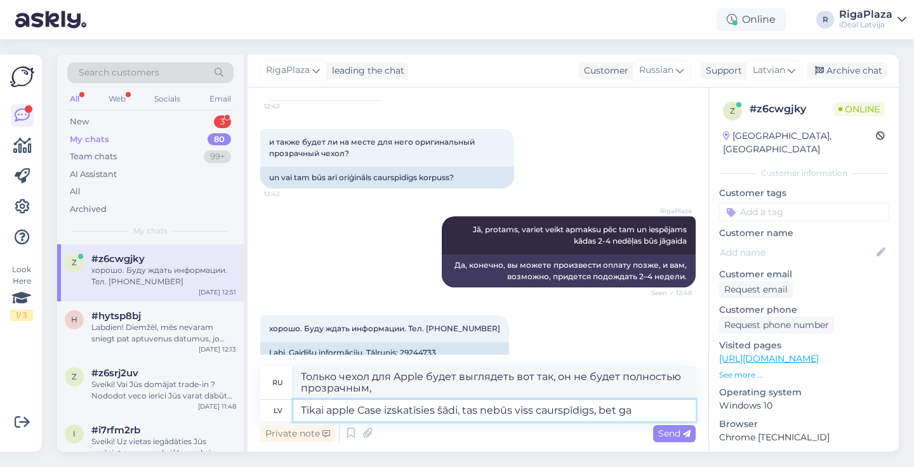
type textarea "Только чехол для Apple будет выглядеть вот так, он не будет полностью прозрачны…"
type textarea "Tikai apple Case izskatīsies šādi, tas nebūs viss caurspīdigs, bet gan ar"
type textarea "Только чехол для Apple будет выглядеть вот так, он не будет полностью прозрачны…"
type textarea "Tikai apple Case izskatīsies šādi, tas nebūs viss caurspīdigs, bet gan ar b"
type textarea "Только чехол для Apple будет выглядеть так, он не будет полностью прозрачным, н…"
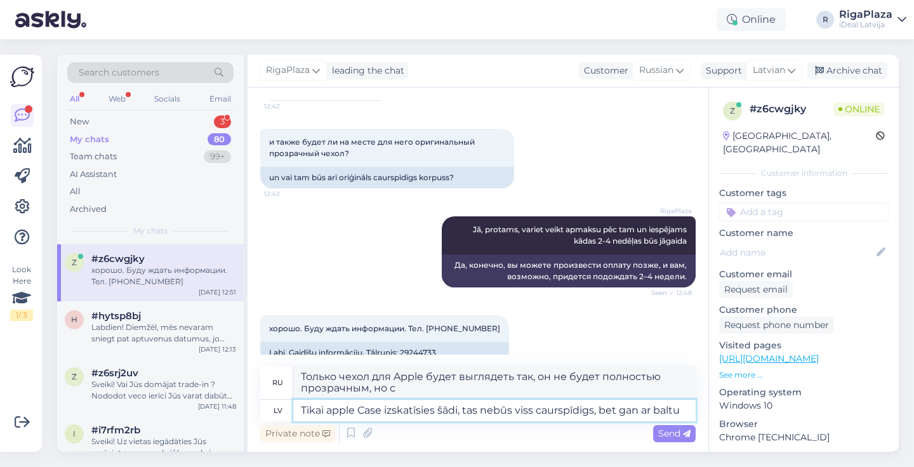
type textarea "Tikai apple Case izskatīsies šādi, tas nebūs viss caurspīdigs, bet gan ar baltu…"
type textarea "Только чехол для Apple будет выглядеть так, он не будет полностью прозрачным, а…"
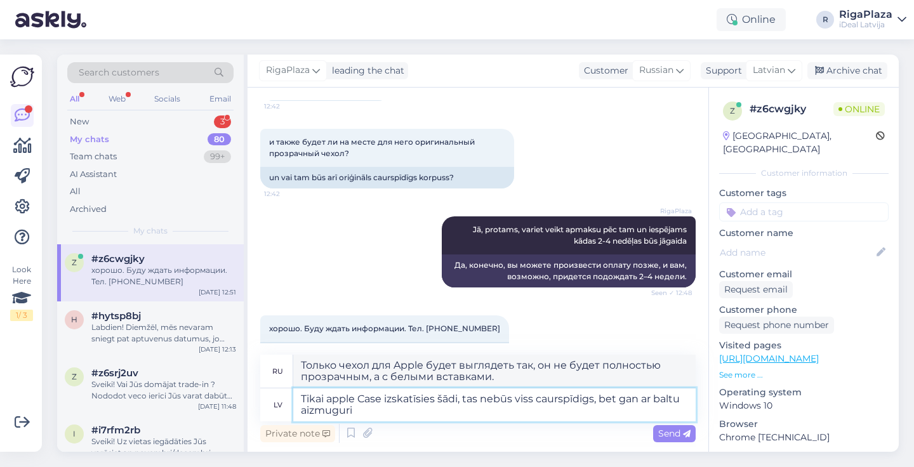
type textarea "Tikai apple Case izskatīsies šādi, tas nebūs viss caurspīdigs, bet gan ar baltu…"
type textarea "Только чехол для Apple будет выглядеть так, он не будет полностью прозрачным, а…"
paste textarea "https://www.shop.cec.lv/apple-iphone-17-pro-clear-case-with-magsafe-mgft4zm-a"
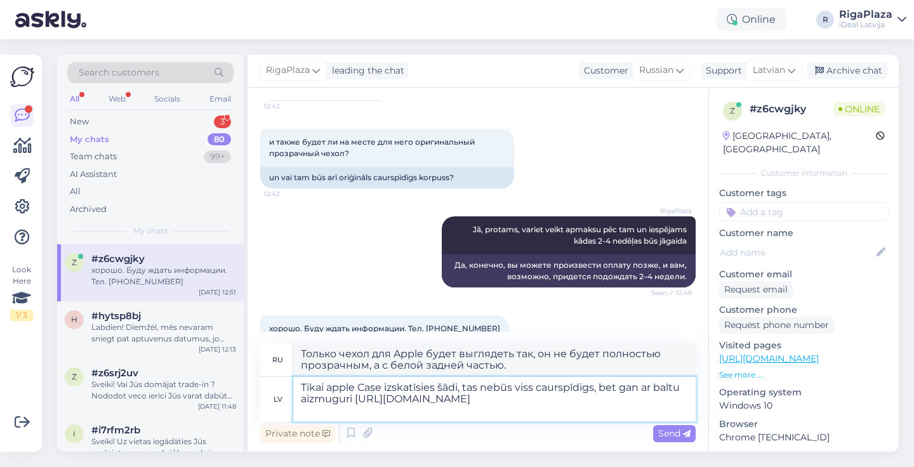
type textarea "Tikai apple Case izskatīsies šādi, tas nebūs viss caurspīdigs, bet gan ar baltu…"
type textarea "Только чехол Apple будет выглядеть так, он не будет полностью прозрачным, а с б…"
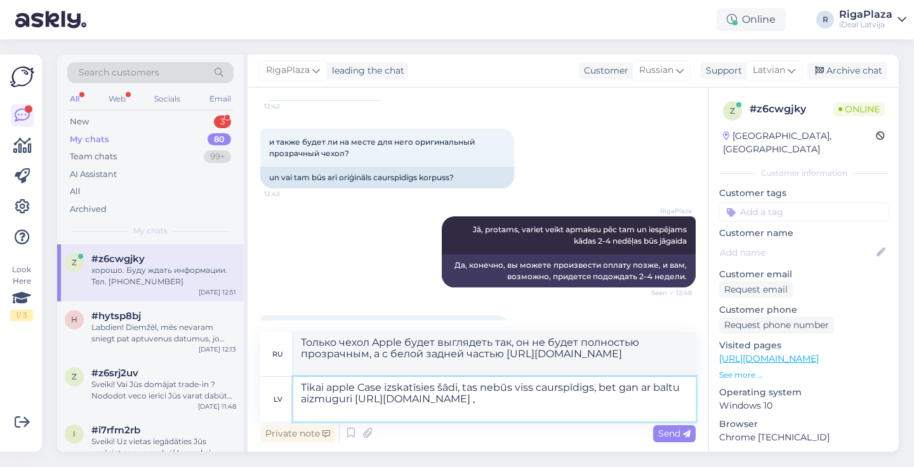
type textarea "Tikai apple Case izskatīsies šādi, tas nebūs viss caurspīdigs, bet gan ar baltu…"
type textarea "Только чехол для Apple будет выглядеть так, он не будет полностью прозрачным, а…"
type textarea "Tikai apple Case izskatīsies šādi, tas nebūs viss caurspīdigs, bet gan ar baltu…"
type textarea "Только чехол для Apple будет выглядеть так, он не будет полностью прозрачным, а…"
type textarea "Tikai apple Case izskatīsies šādi, tas nebūs viss caurspīdigs, bet gan ar baltu…"
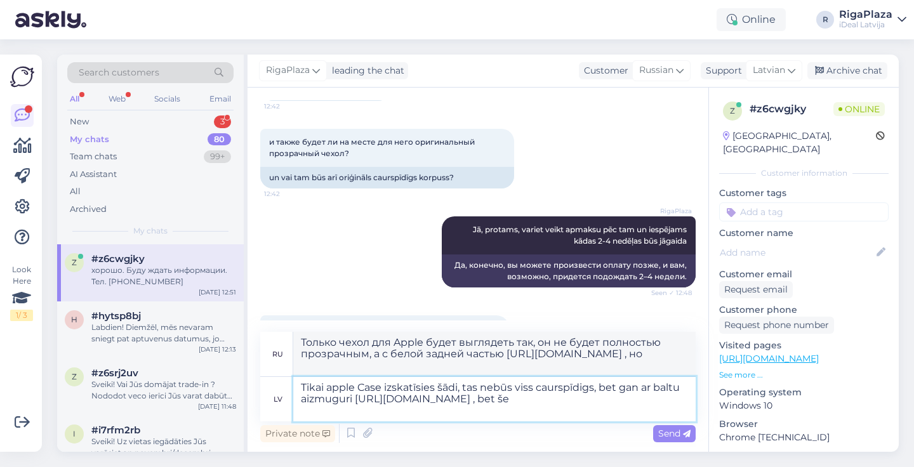
type textarea "Только чехол Apple будет выглядеть так, он не будет полностью прозрачным, а с б…"
type textarea "Tikai apple Case izskatīsies šādi, tas nebūs viss caurspīdigs, bet gan ar baltu…"
type textarea "Только чехол для Apple будет выглядеть так, он не будет полностью прозрачным, а…"
type textarea "Tikai apple Case izskatīsies šādi, tas nebūs viss caurspīdigs, bet gan ar baltu…"
type textarea "Только чехол Apple будет выглядеть так, он не будет полностью прозрачным, а с б…"
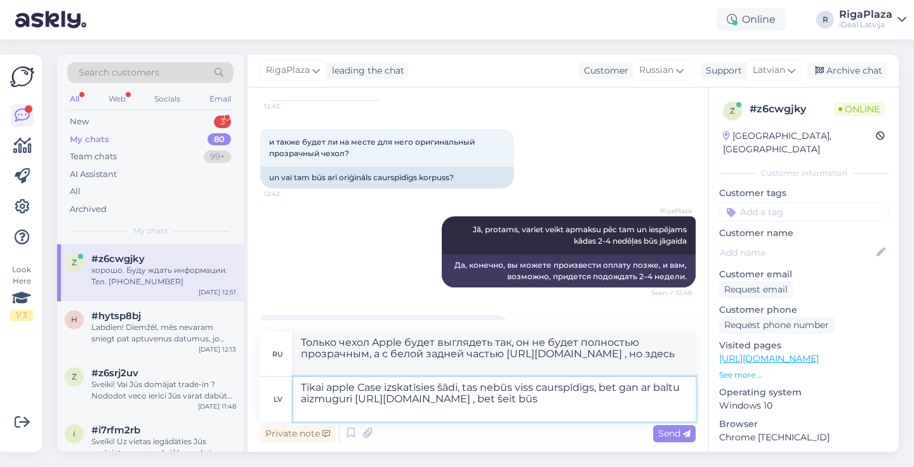
type textarea "Tikai apple Case izskatīsies šādi, tas nebūs viss caurspīdigs, bet gan ar baltu…"
type textarea "Только чехол для Apple будет выглядеть так, он не будет полностью прозрачным, а…"
type textarea "Tikai apple Case izskatīsies šādi, tas nebūs viss caurspīdigs, bet gan ar baltu…"
type textarea "Только чехол для Apple будет выглядеть так, он не будет полностью прозрачным, а…"
type textarea "Tikai apple Case izskatīsies šādi, tas nebūs viss caurspīdigs, bet gan ar baltu…"
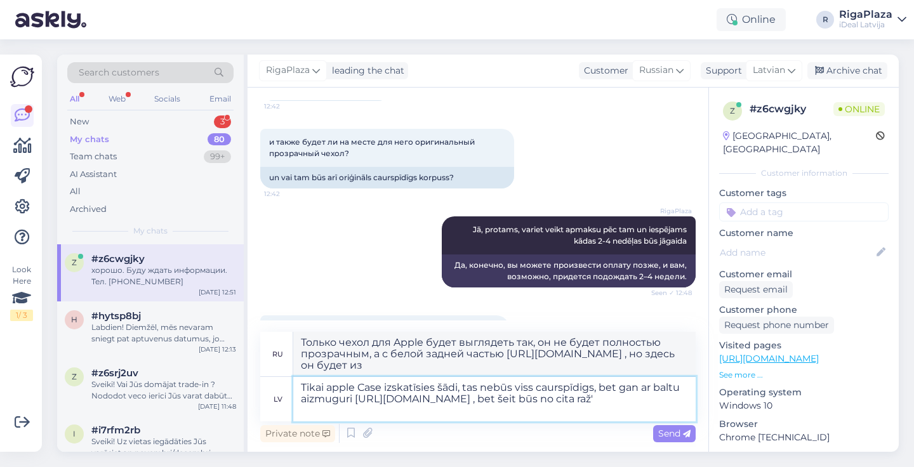
type textarea "Только чехол для Apple будет выглядеть так, он не будет полностью прозрачным, а…"
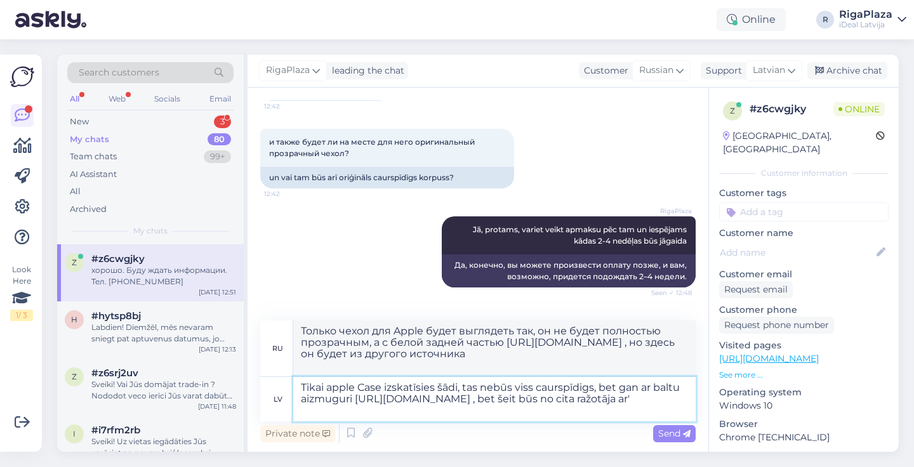
type textarea "Tikai apple Case izskatīsies šādi, tas nebūs viss caurspīdigs, bet gan ar baltu…"
type textarea "Только чехол для Apple будет выглядеть так, он не будет полностью прозрачным, а…"
type textarea "Tikai apple Case izskatīsies šādi, tas nebūs viss caurspīdigs, bet gan ar baltu…"
type textarea "Только чехол Apple будет выглядеть так, он не будет полностью прозрачным, а с б…"
type textarea "Tikai apple Case izskatīsies šādi, tas nebūs viss caurspīdigs, bet gan ar baltu…"
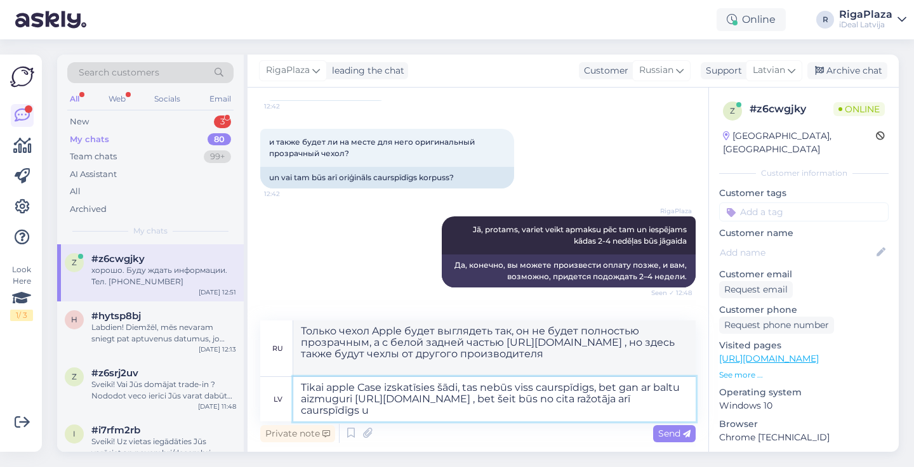
type textarea "Только чехол для Apple будет выглядеть так, он будет не полностью прозрачным, а…"
type textarea "Tikai apple Case izskatīsies šādi, tas nebūs viss caurspīdigs, bet gan ar baltu…"
type textarea "Только чехол для Apple будет выглядеть так, он не будет полностью прозрачным, а…"
type textarea "Tikai apple Case izskatīsies šādi, tas nebūs viss caurspīdigs, bet gan ar baltu…"
type textarea "Только чехол Apple будет выглядеть так, он будет не полностью прозрачным, а с б…"
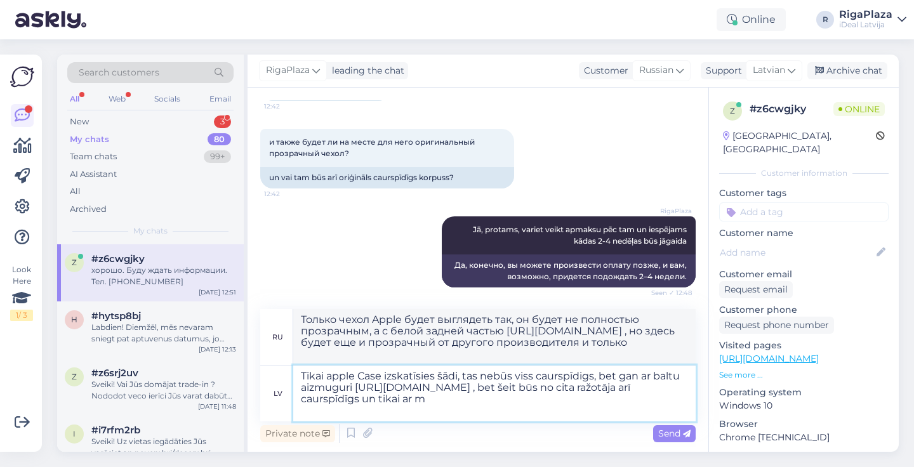
type textarea "Tikai apple Case izskatīsies šādi, tas nebūs viss caurspīdigs, bet gan ar baltu…"
type textarea "Только чехол Apple будет выглядеть так, он будет не полностью прозрачным, а с б…"
type textarea "Tikai apple Case izskatīsies šādi, tas nebūs viss caurspīdigs, bet gan ar baltu…"
type textarea "Только чехол для Apple будет выглядеть так, он будет не полностью прозрачным, а…"
type textarea "Tikai apple Case izskatīsies šādi, tas nebūs viss caurspīdigs, bet gan ar baltu…"
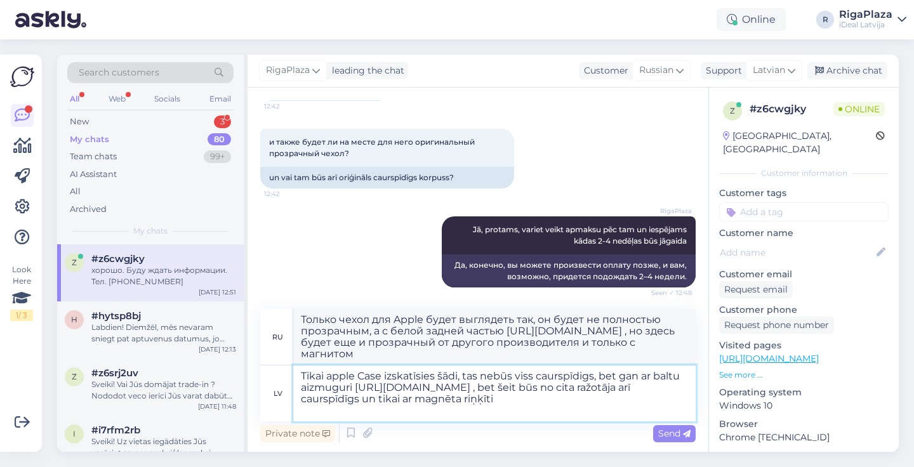
type textarea "Только чехол от Apple будет выглядеть так, он будет не полностью прозрачным, а …"
paste textarea "https://www.shop.cec.lv/c-c-clear-mag-case-for-iphone-17-pro-94110101000015"
type textarea "Tikai apple Case izskatīsies šādi, tas nebūs viss caurspīdigs, bet gan ar baltu…"
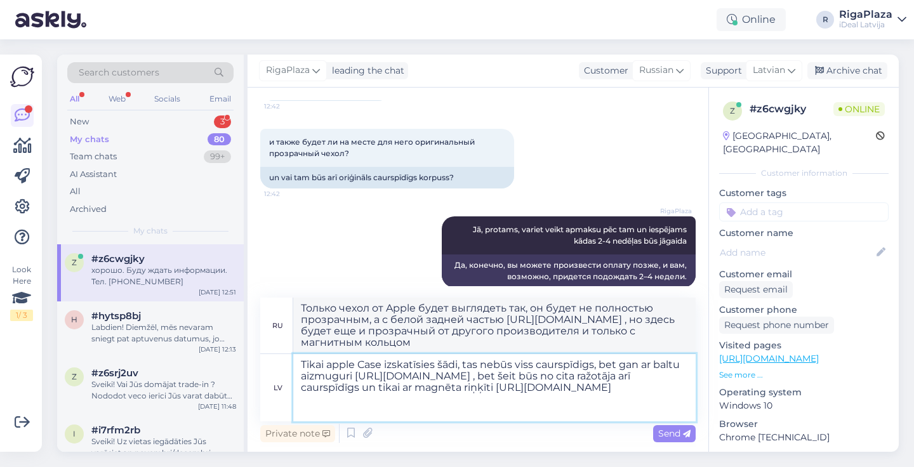
type textarea "Только чехол для Apple будет выглядеть так, он будет не полностью прозрачным, а…"
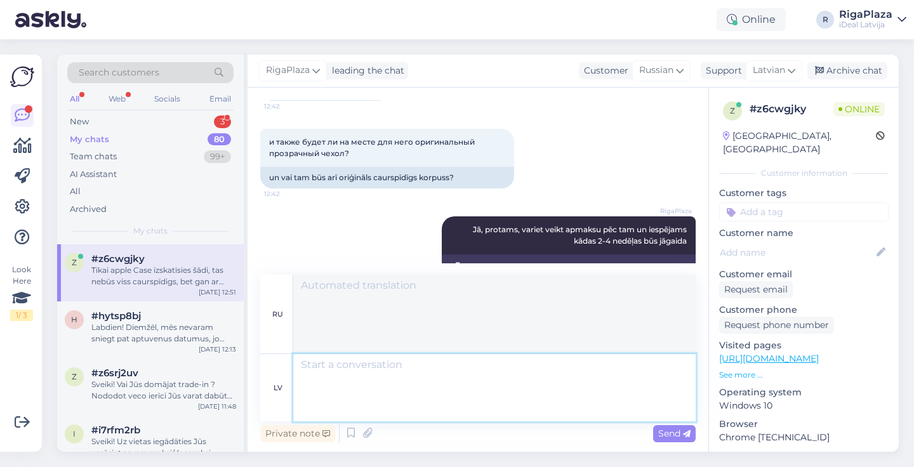
scroll to position [1295, 0]
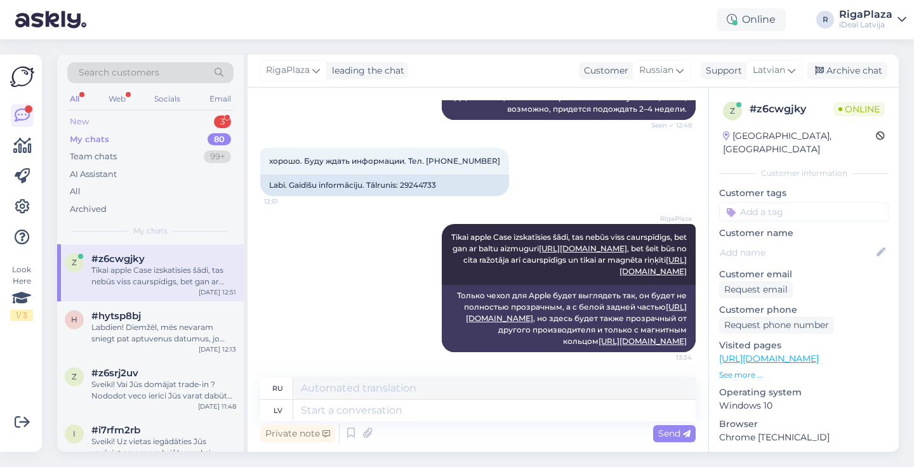
click at [199, 121] on div "New 3" at bounding box center [150, 122] width 166 height 18
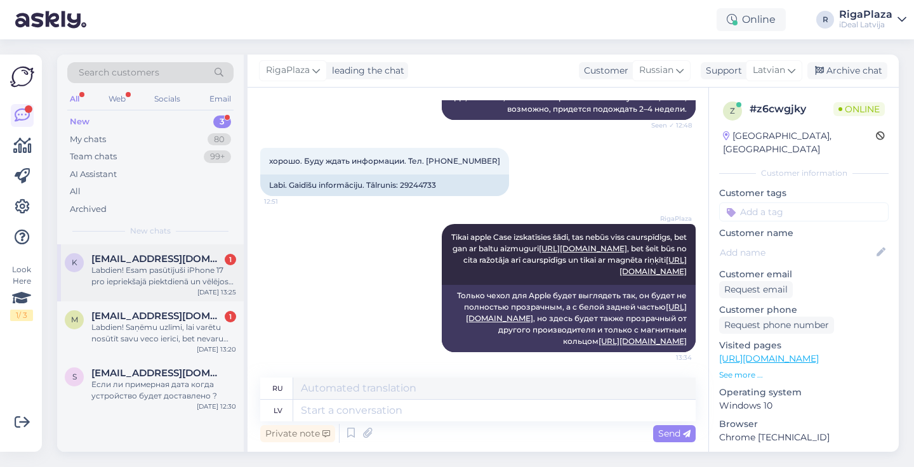
click at [184, 253] on span "kornilovaelisabeth@gmail.com" at bounding box center [157, 258] width 132 height 11
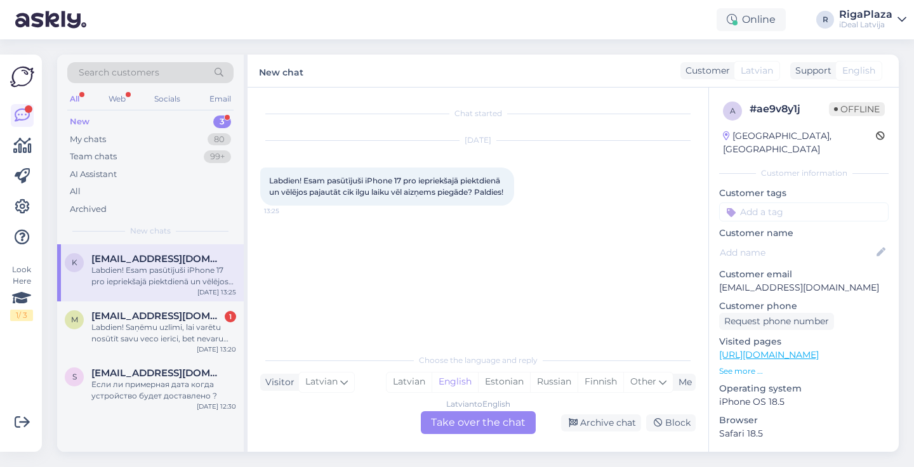
click at [438, 421] on div "Latvian to English Take over the chat" at bounding box center [478, 422] width 115 height 23
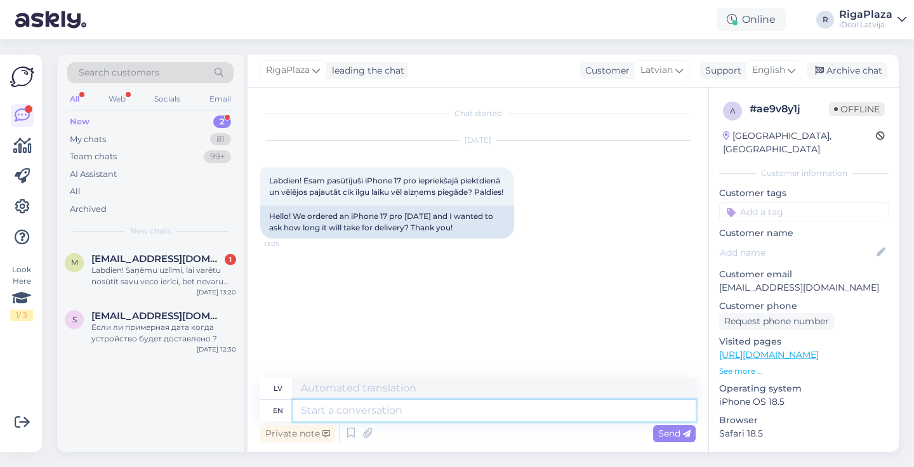
click at [428, 408] on textarea at bounding box center [494, 411] width 402 height 22
type textarea "S"
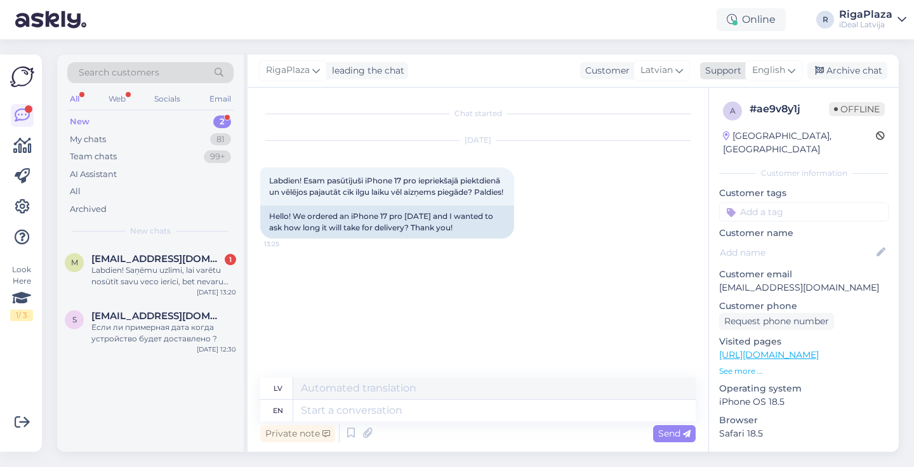
click at [775, 72] on span "English" at bounding box center [768, 70] width 33 height 14
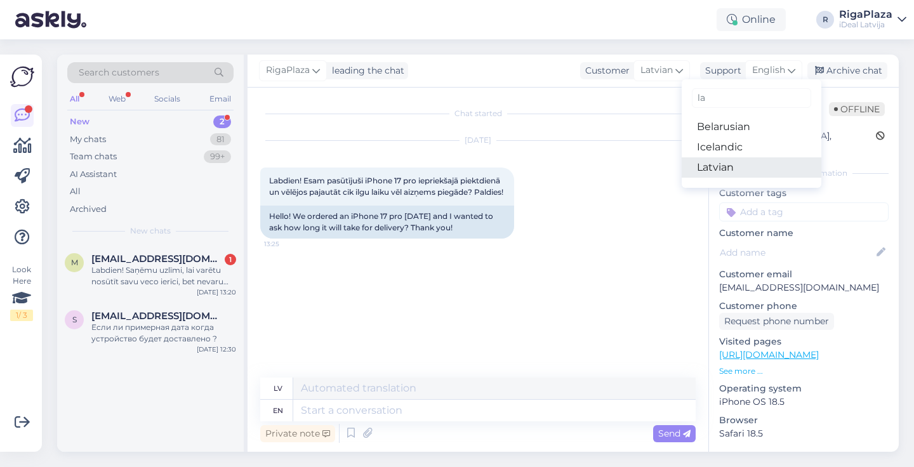
type input "la"
click at [738, 161] on link "Latvian" at bounding box center [751, 167] width 140 height 20
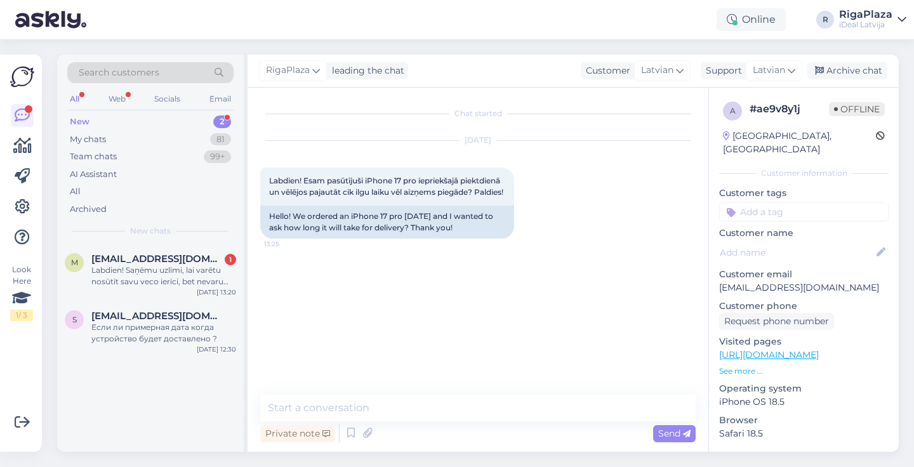
click at [468, 393] on div "Chat started Oct 2 2025 Labdien! Esam pasūtījuši iPhone 17 pro iepriekšajā piek…" at bounding box center [477, 270] width 461 height 364
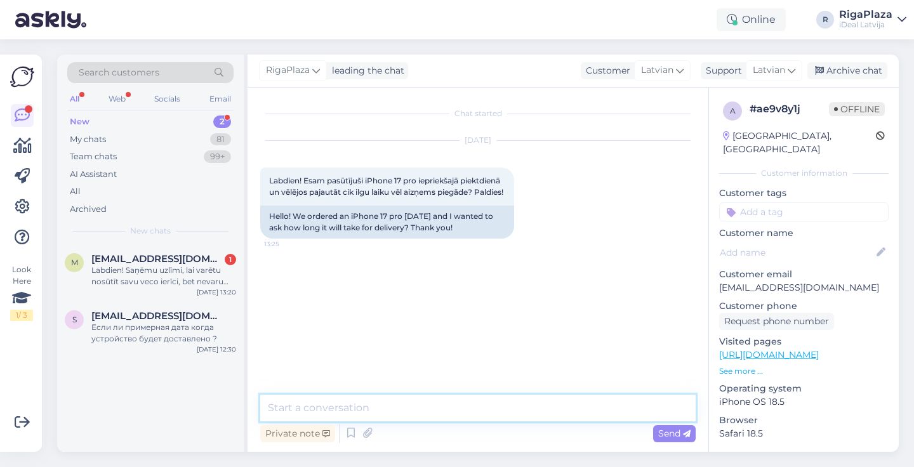
click at [456, 414] on textarea at bounding box center [477, 408] width 435 height 27
type textarea "Sveiki! Kāds ir Jūsu pasūtījuma nummurs?"
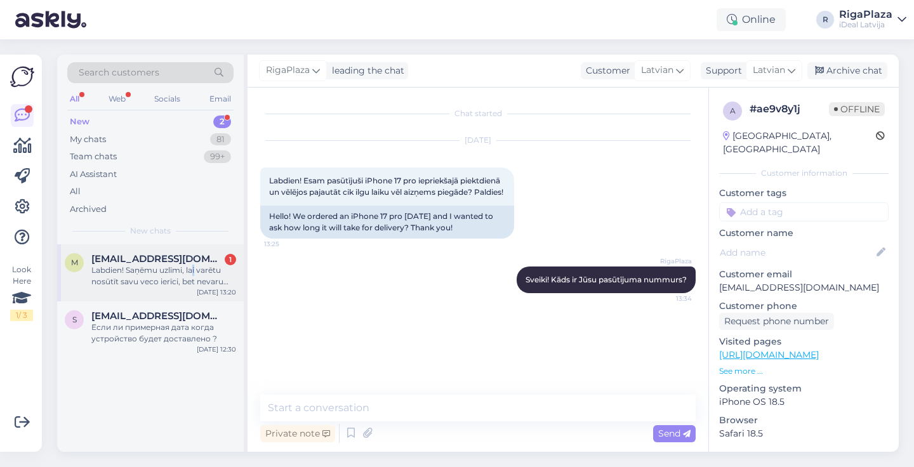
click at [195, 272] on div "Labdien! Saņēmu uzlīmi, lai varētu nosūtīt savu veco ierīci, bet nevaru saprast…" at bounding box center [163, 276] width 145 height 23
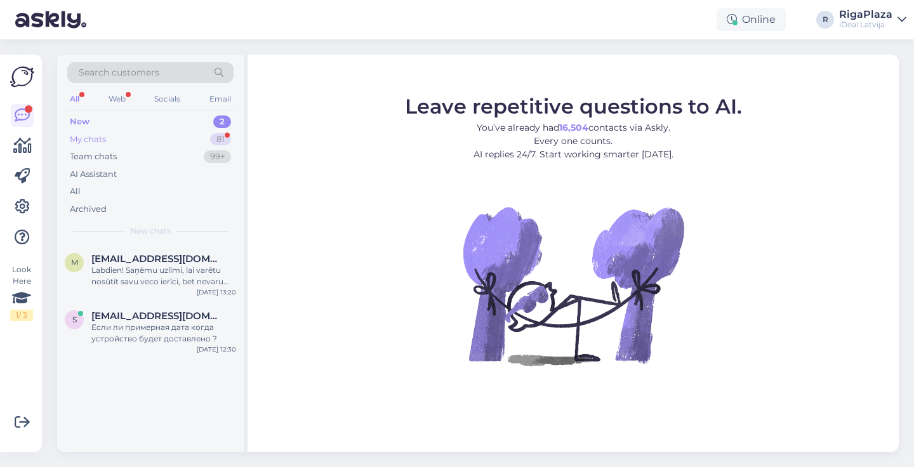
click at [226, 133] on div "81" at bounding box center [220, 139] width 21 height 13
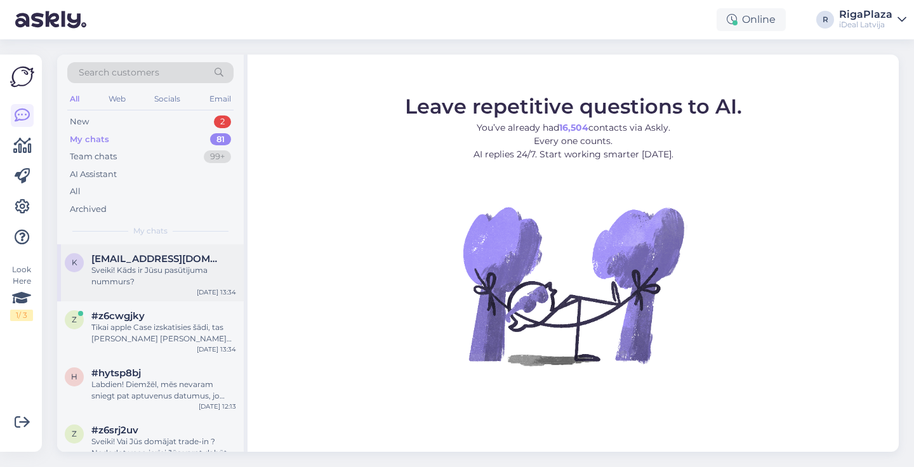
click at [135, 265] on div "Sveiki! Kāds ir Jūsu pasūtījuma nummurs?" at bounding box center [163, 276] width 145 height 23
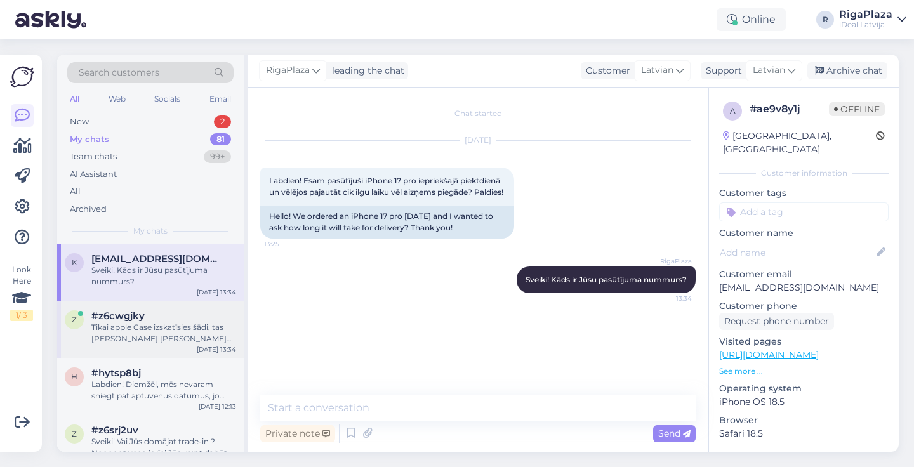
click at [159, 352] on div "z #z6cwgjky Tikai apple Case izskatīsies šādi, tas [PERSON_NAME] [PERSON_NAME] …" at bounding box center [150, 329] width 187 height 57
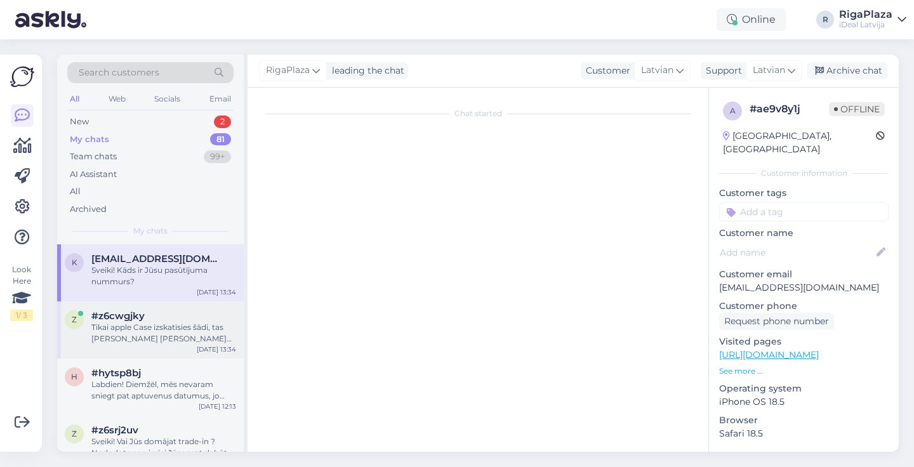
scroll to position [1192, 0]
